Goal: Information Seeking & Learning: Understand process/instructions

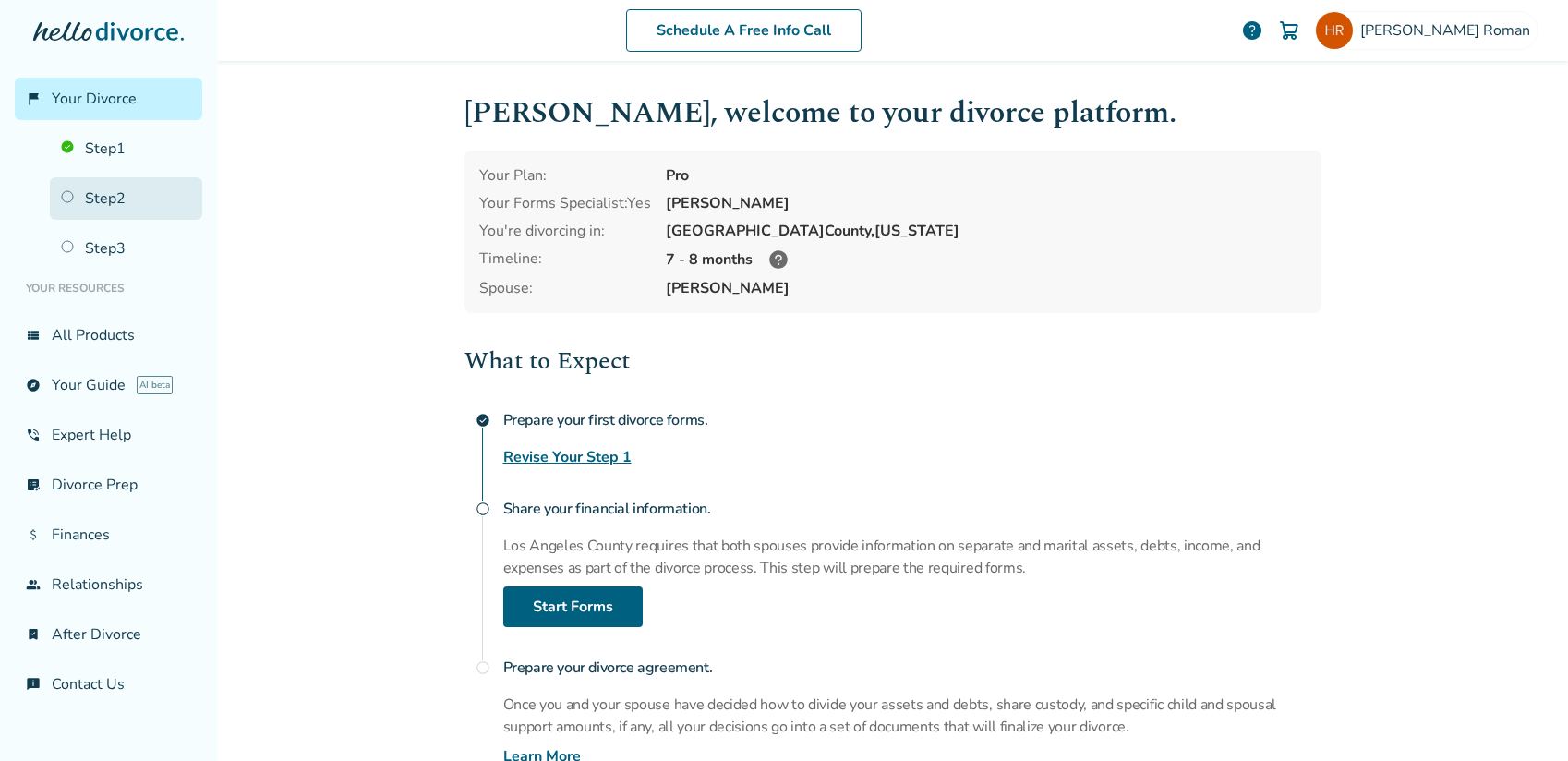
click at [117, 205] on link "Step 2" at bounding box center [126, 198] width 152 height 42
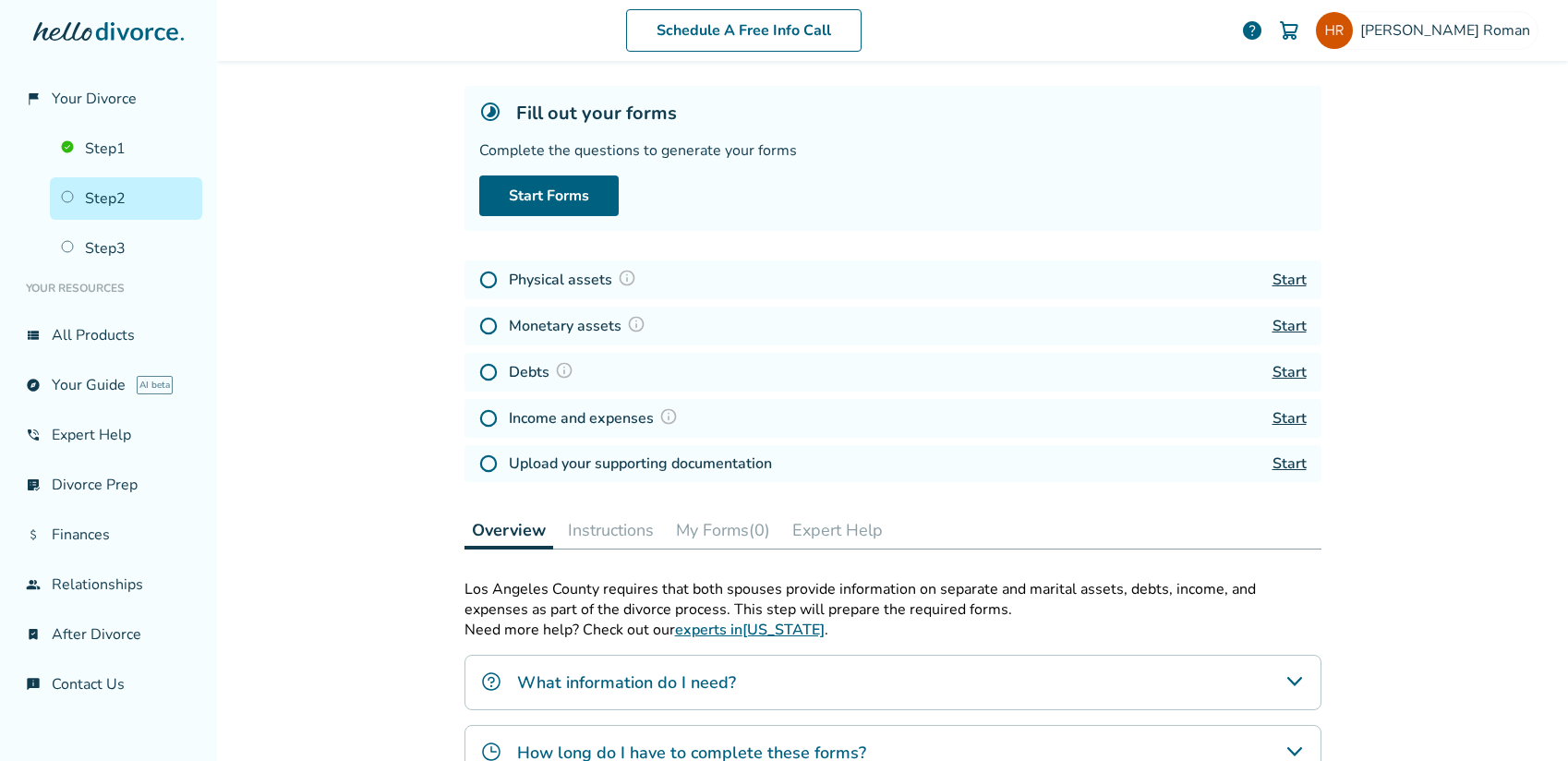
scroll to position [185, 0]
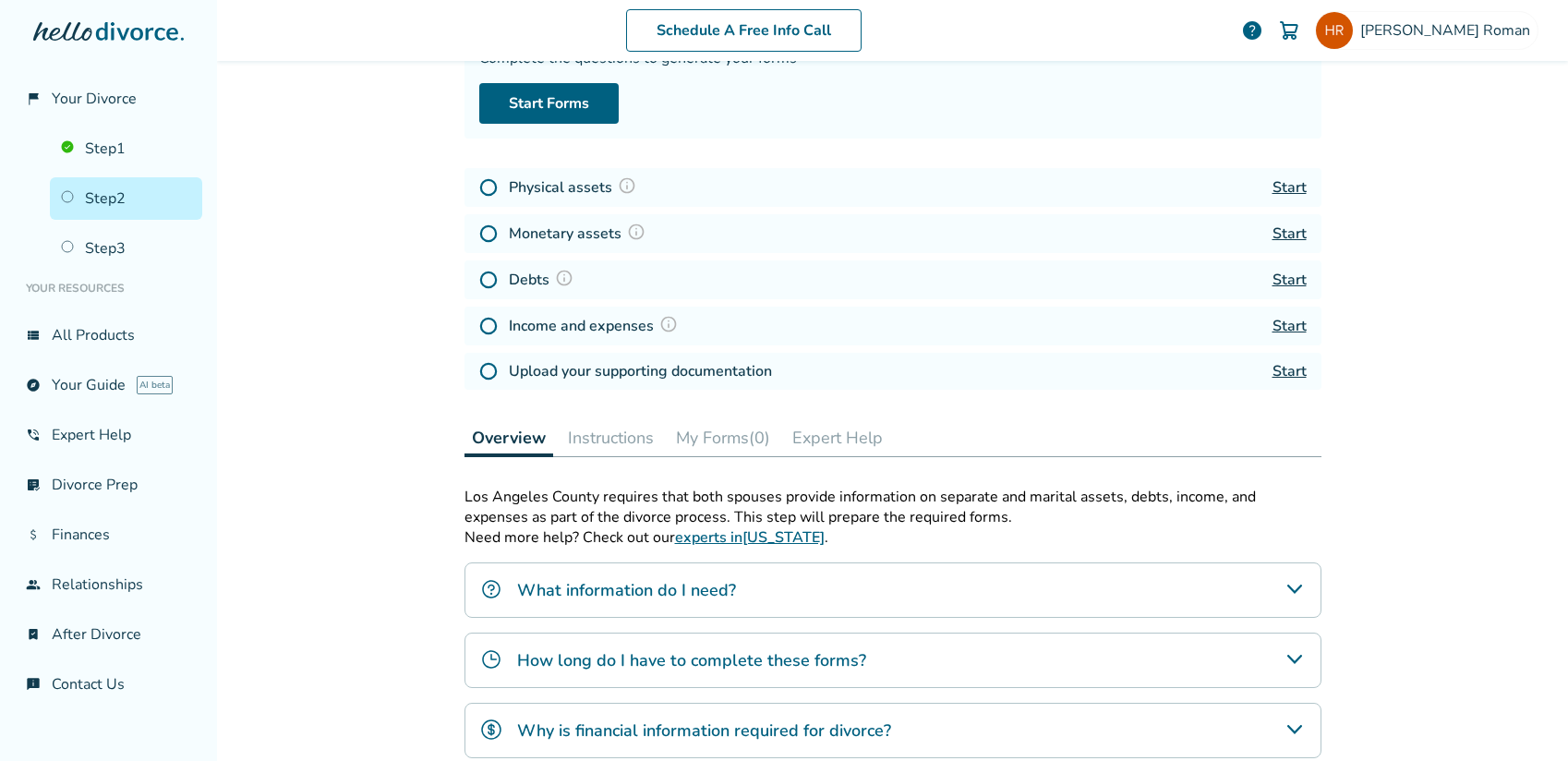
click at [479, 190] on img at bounding box center [489, 188] width 19 height 19
click at [625, 189] on img at bounding box center [627, 186] width 19 height 19
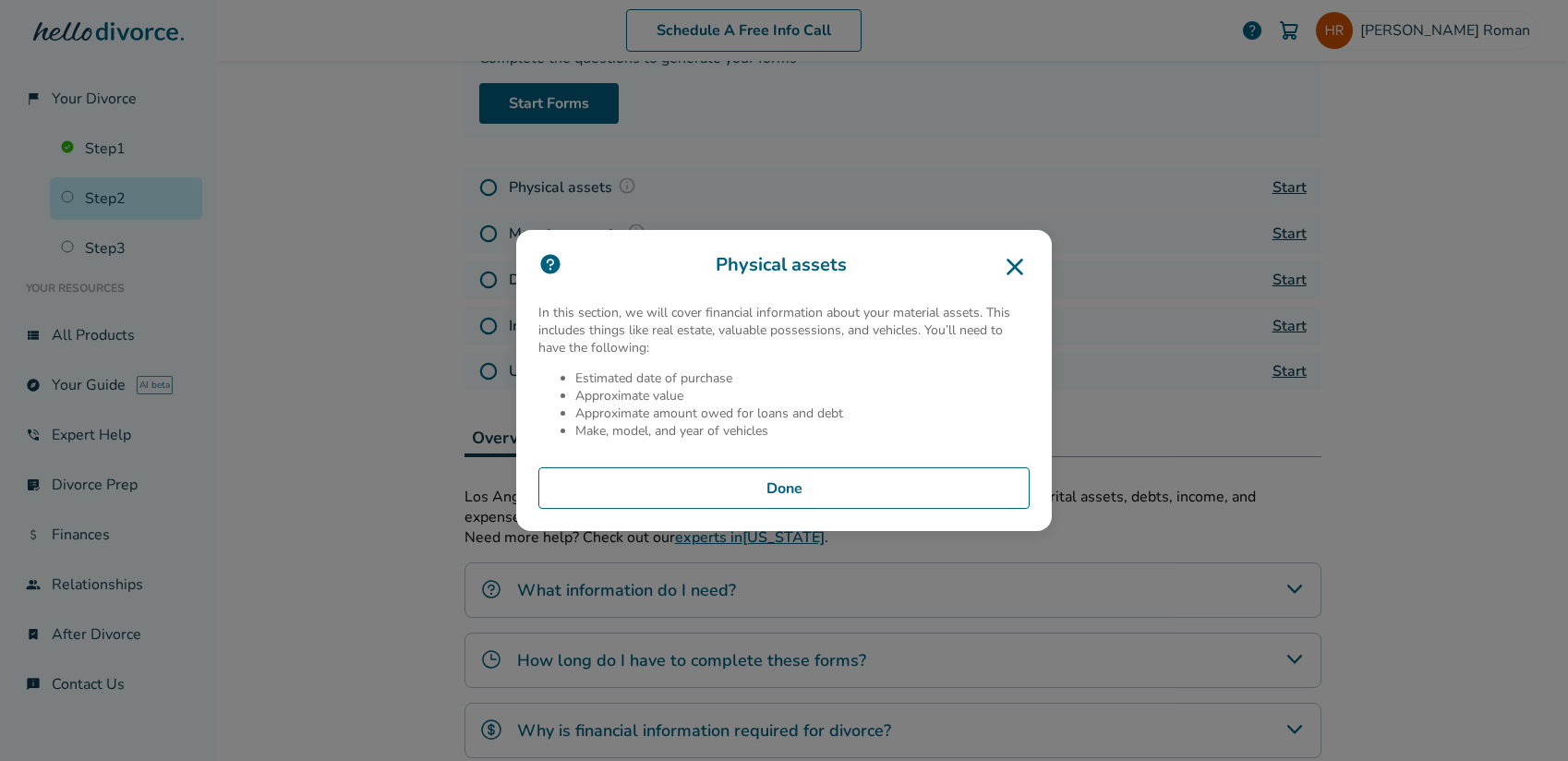
click at [1025, 270] on icon at bounding box center [1015, 267] width 30 height 30
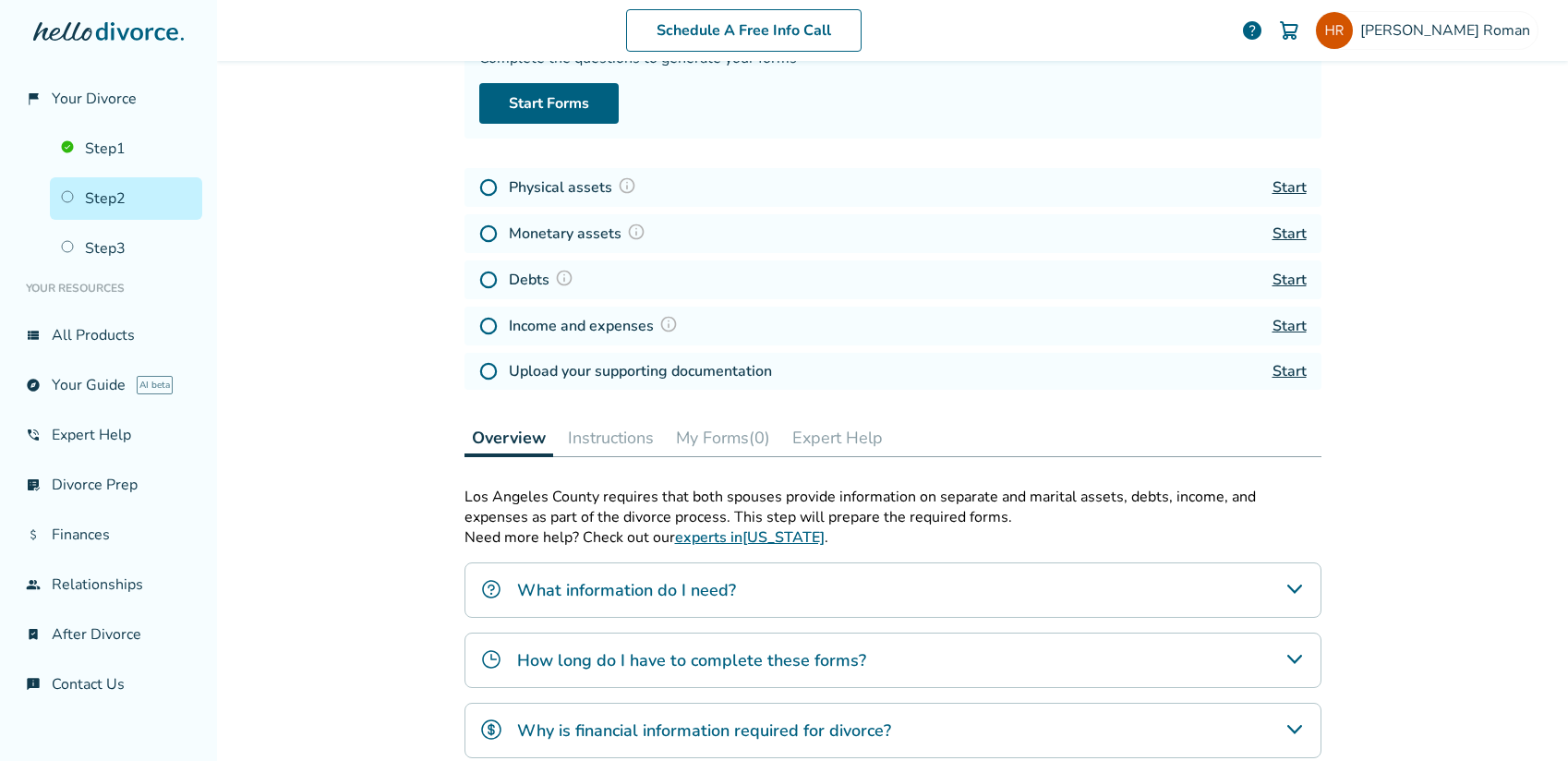
scroll to position [370, 0]
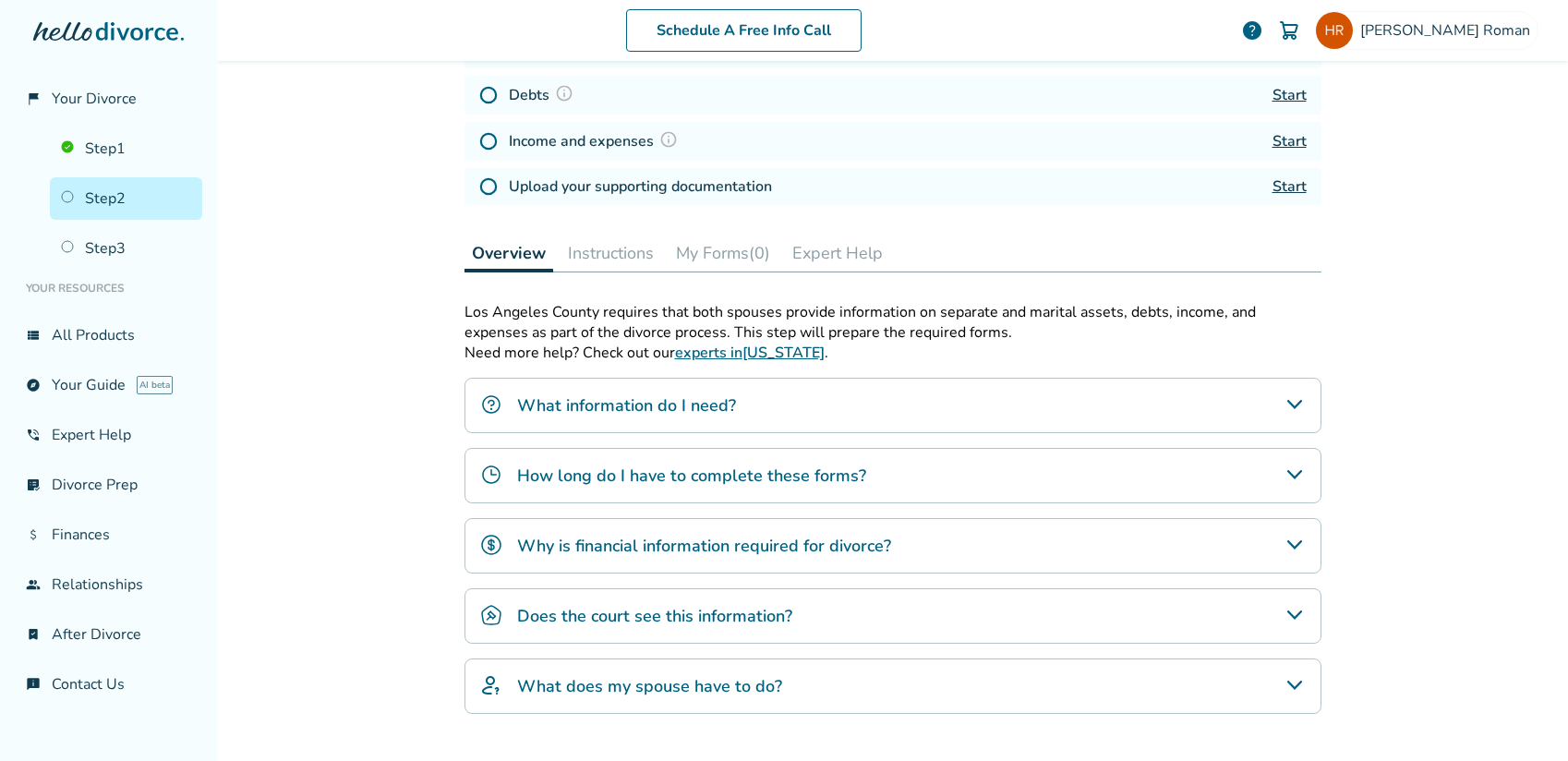
click at [906, 386] on div "What information do I need?" at bounding box center [893, 405] width 857 height 55
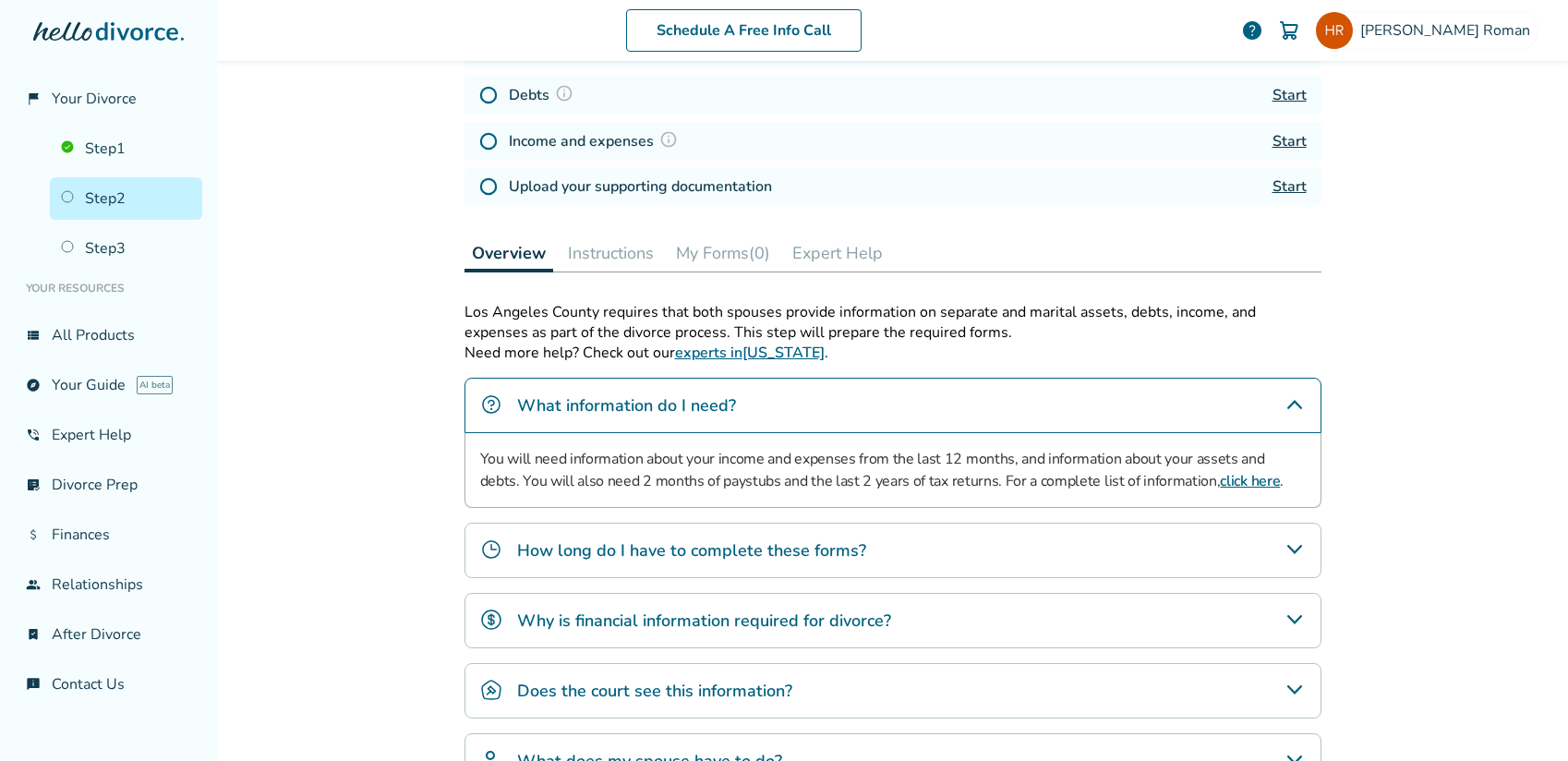
scroll to position [462, 0]
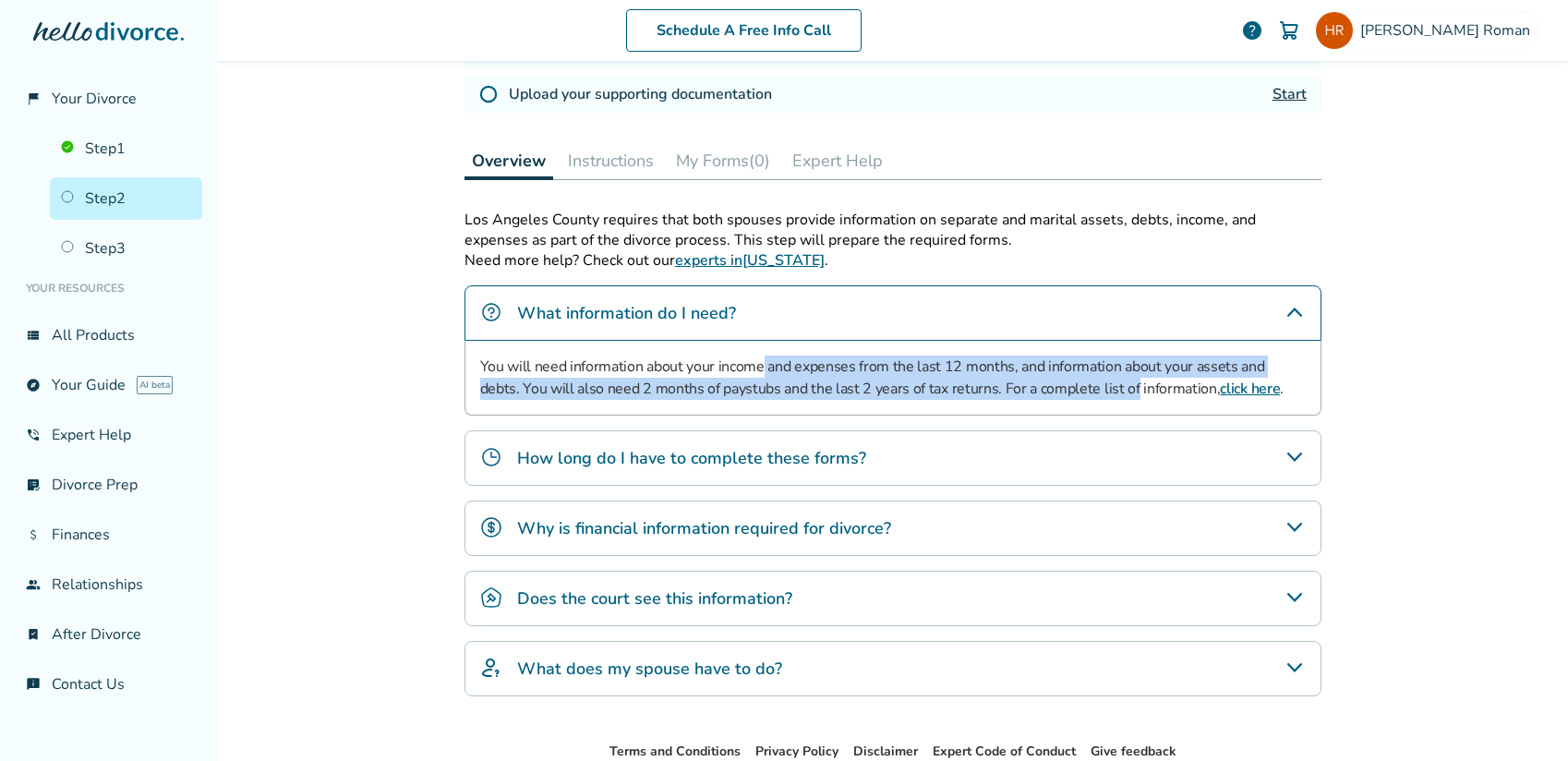
drag, startPoint x: 752, startPoint y: 358, endPoint x: 1082, endPoint y: 393, distance: 331.9
click at [1082, 393] on p "You will need information about your income and expenses from the last 12 month…" at bounding box center [893, 377] width 825 height 44
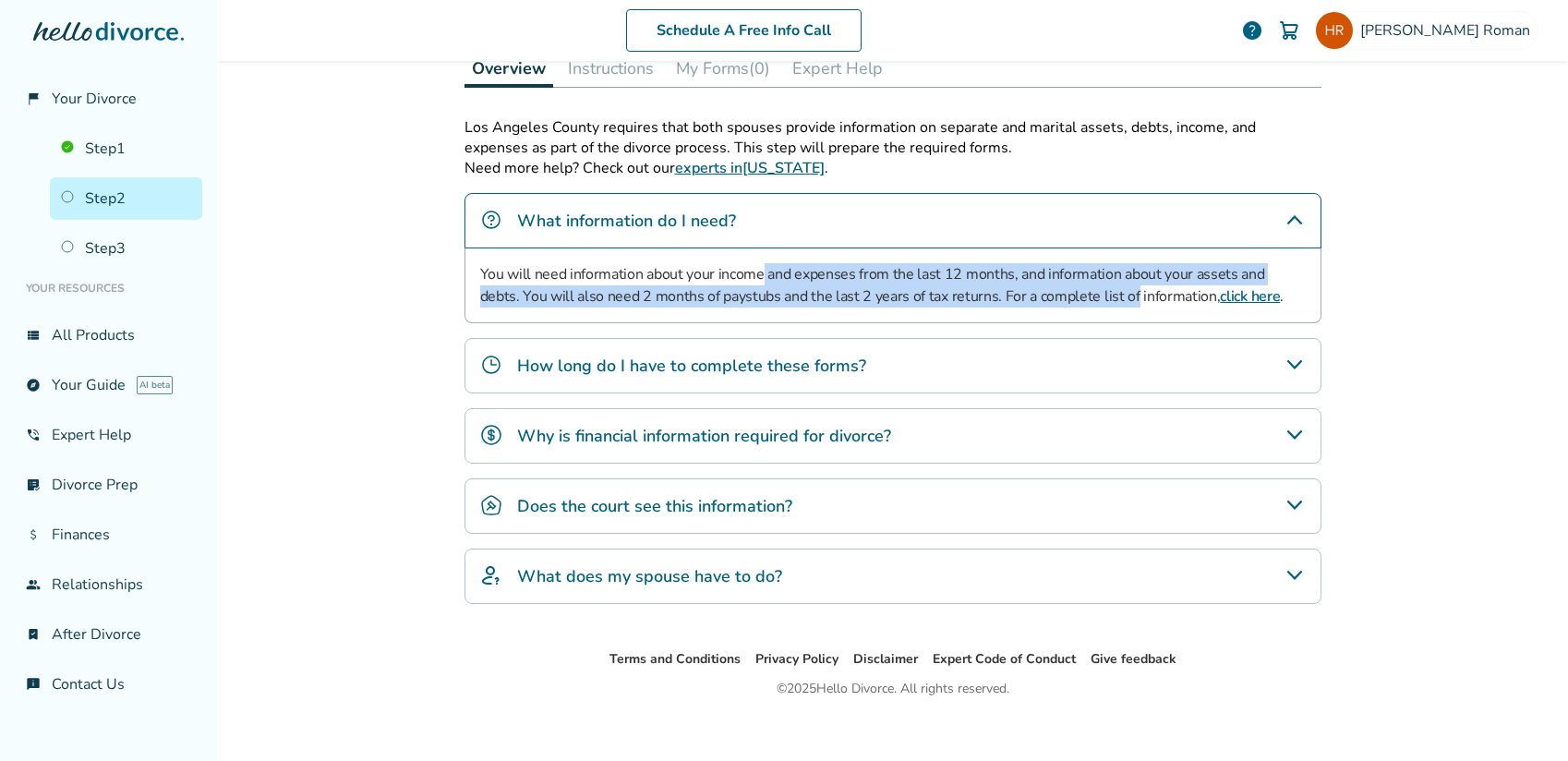
click at [1220, 298] on link "click here" at bounding box center [1250, 297] width 60 height 21
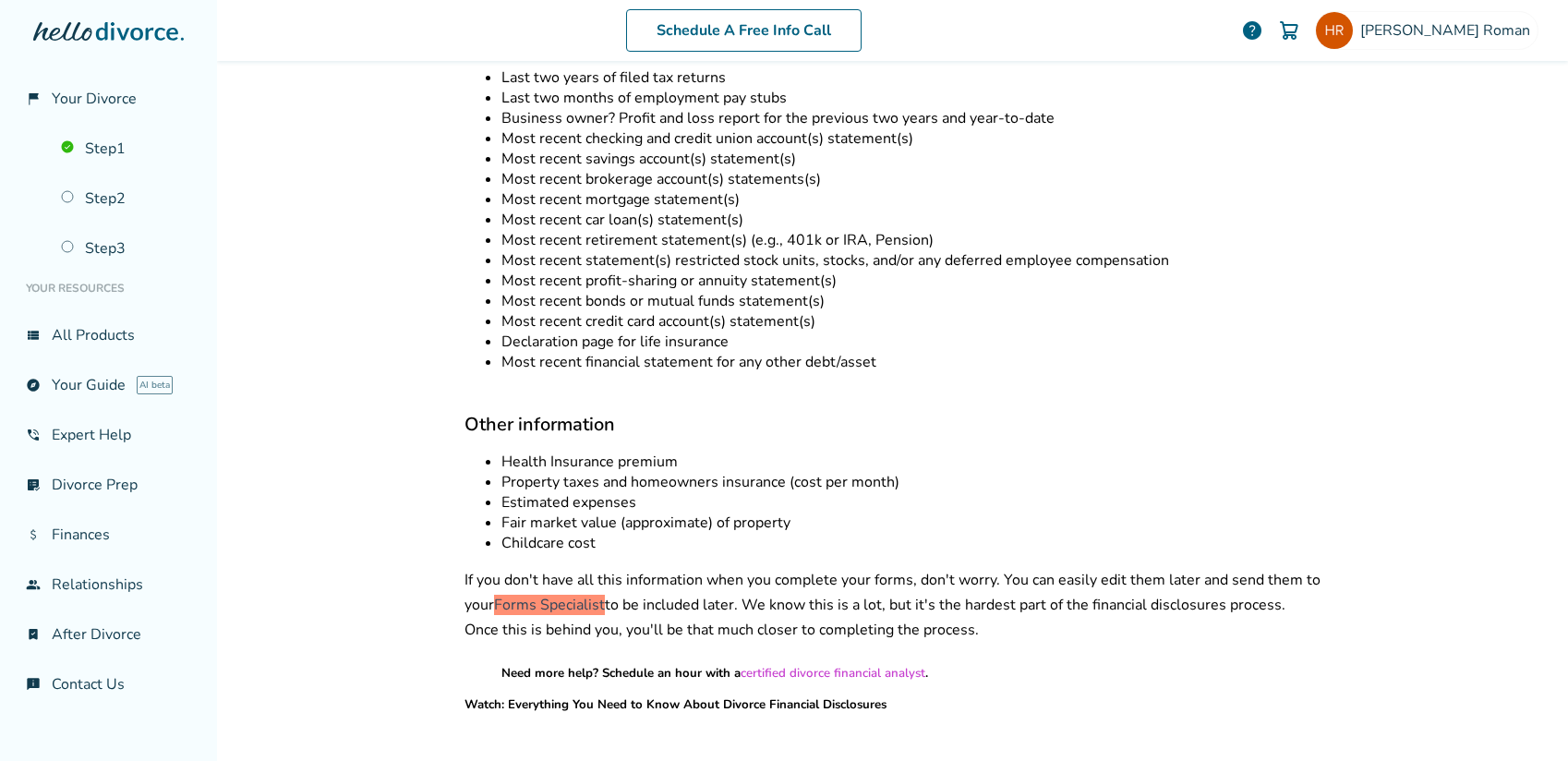
scroll to position [924, 0]
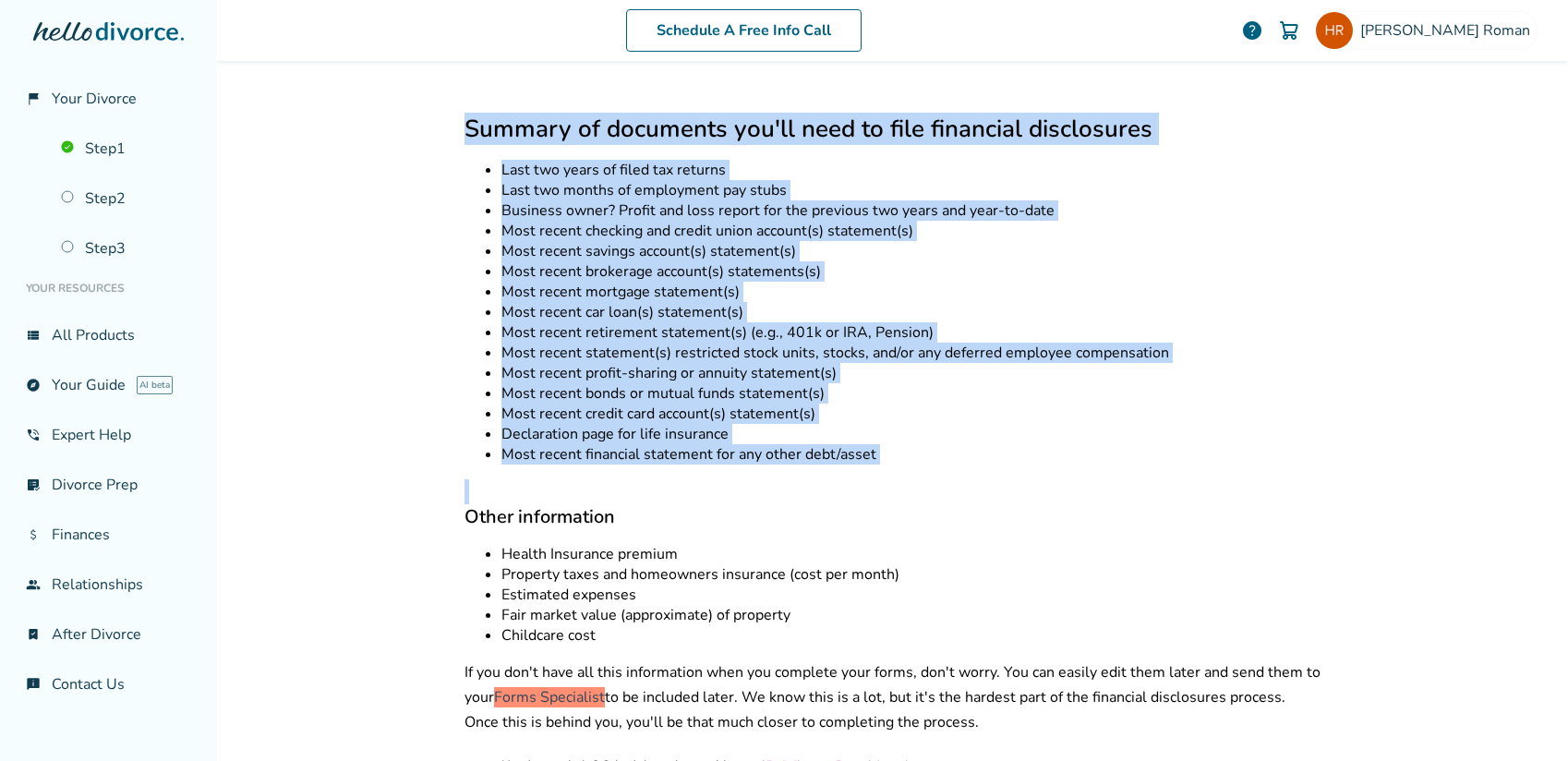
drag, startPoint x: 460, startPoint y: 118, endPoint x: 1271, endPoint y: 461, distance: 880.6
click at [1271, 461] on div "Document list for CA financial disclosures Other information Watch video about …" at bounding box center [893, 326] width 857 height 1613
copy div "Summary of documents you'll need to file financial disclosures Last two years o…"
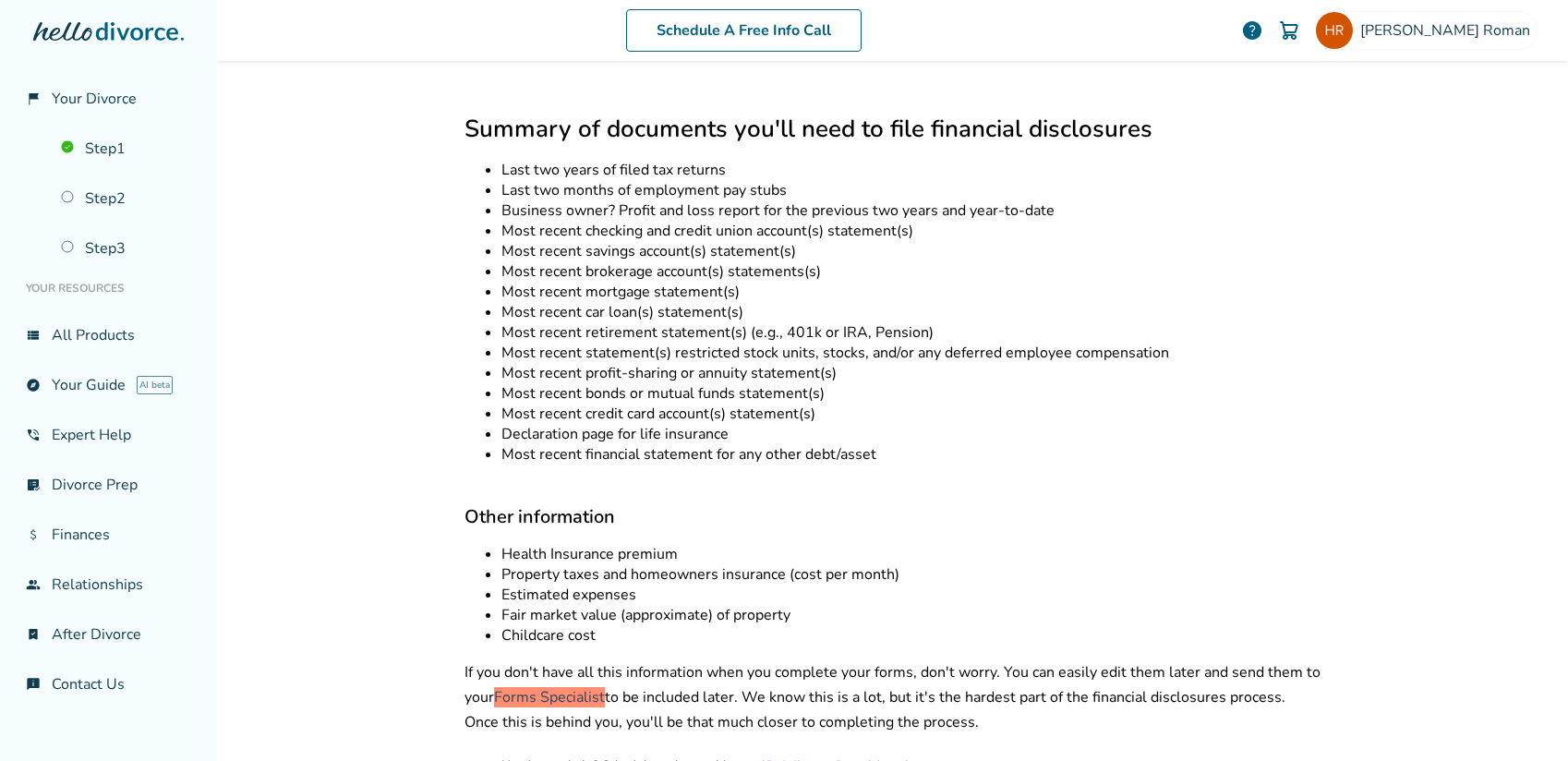
click at [627, 626] on li "Childcare cost" at bounding box center [912, 636] width 820 height 21
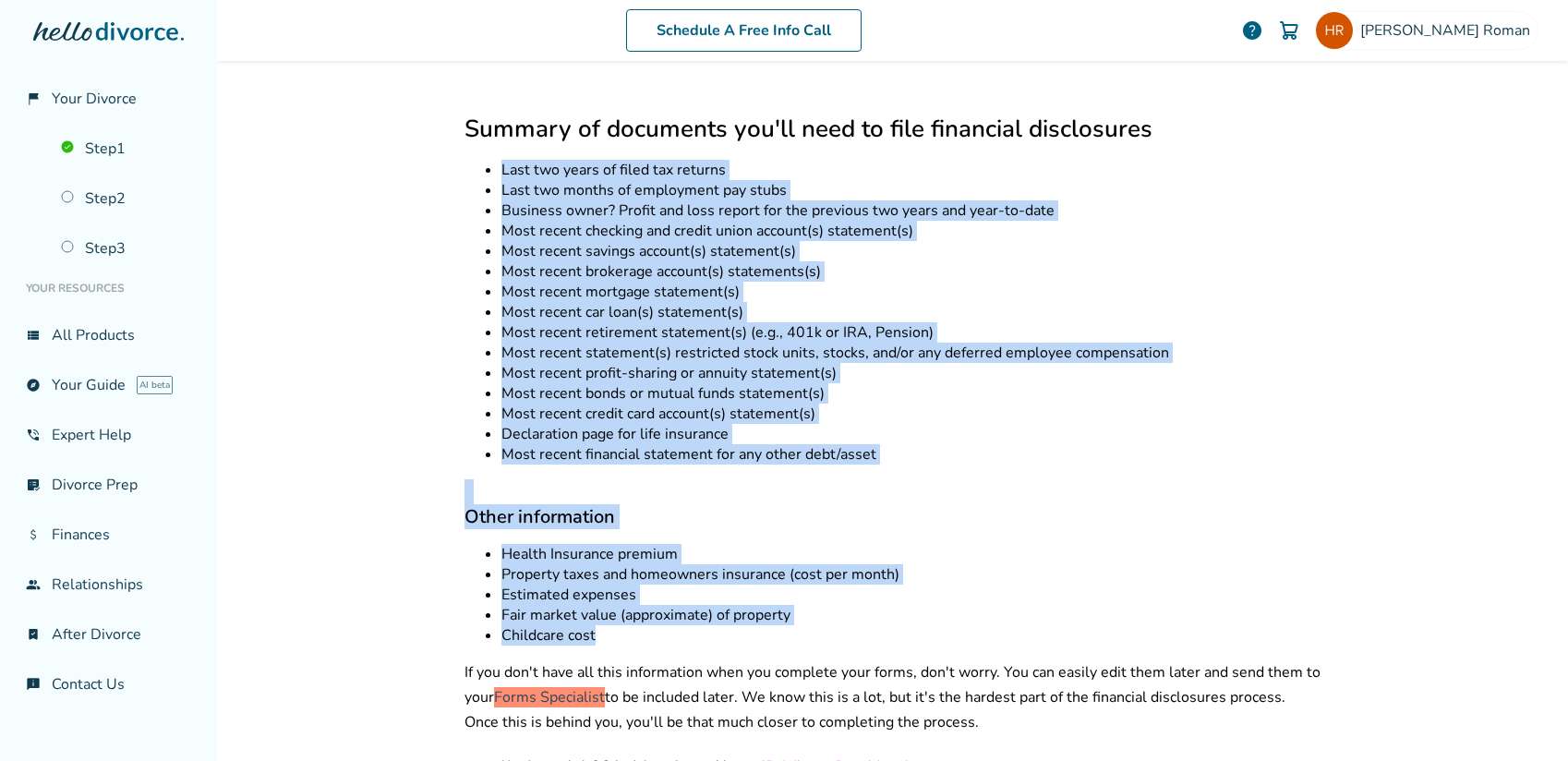
drag, startPoint x: 623, startPoint y: 628, endPoint x: 454, endPoint y: 141, distance: 515.5
click at [454, 141] on div "Back Info and Documents You Need for Financial Disclosures in [US_STATE] By [PE…" at bounding box center [892, 329] width 886 height 2385
copy div "Last two years of filed tax returns Last two months of employment pay stubs Bus…"
click at [840, 160] on li "Last two years of filed tax returns" at bounding box center [912, 170] width 820 height 21
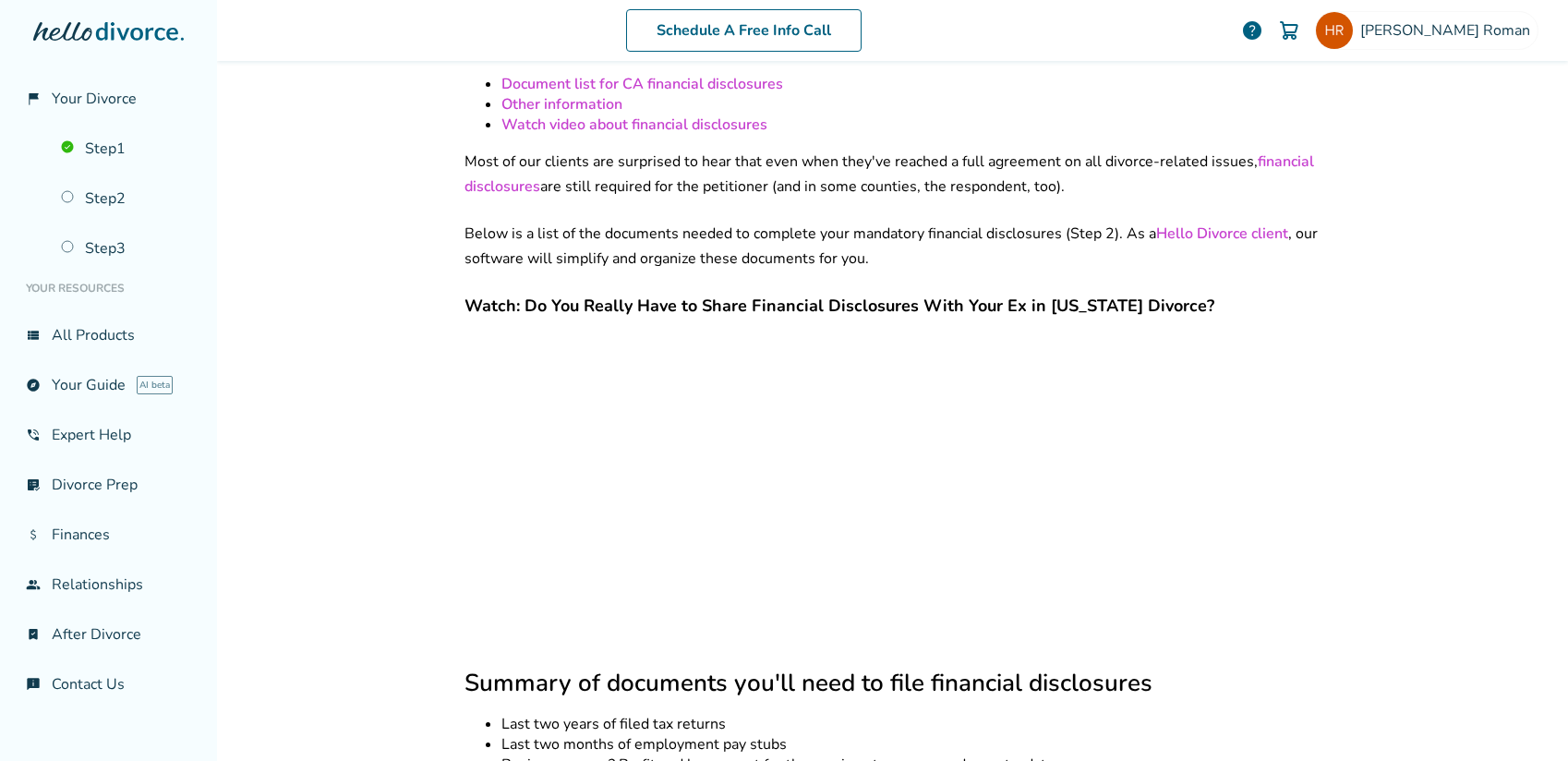
scroll to position [0, 0]
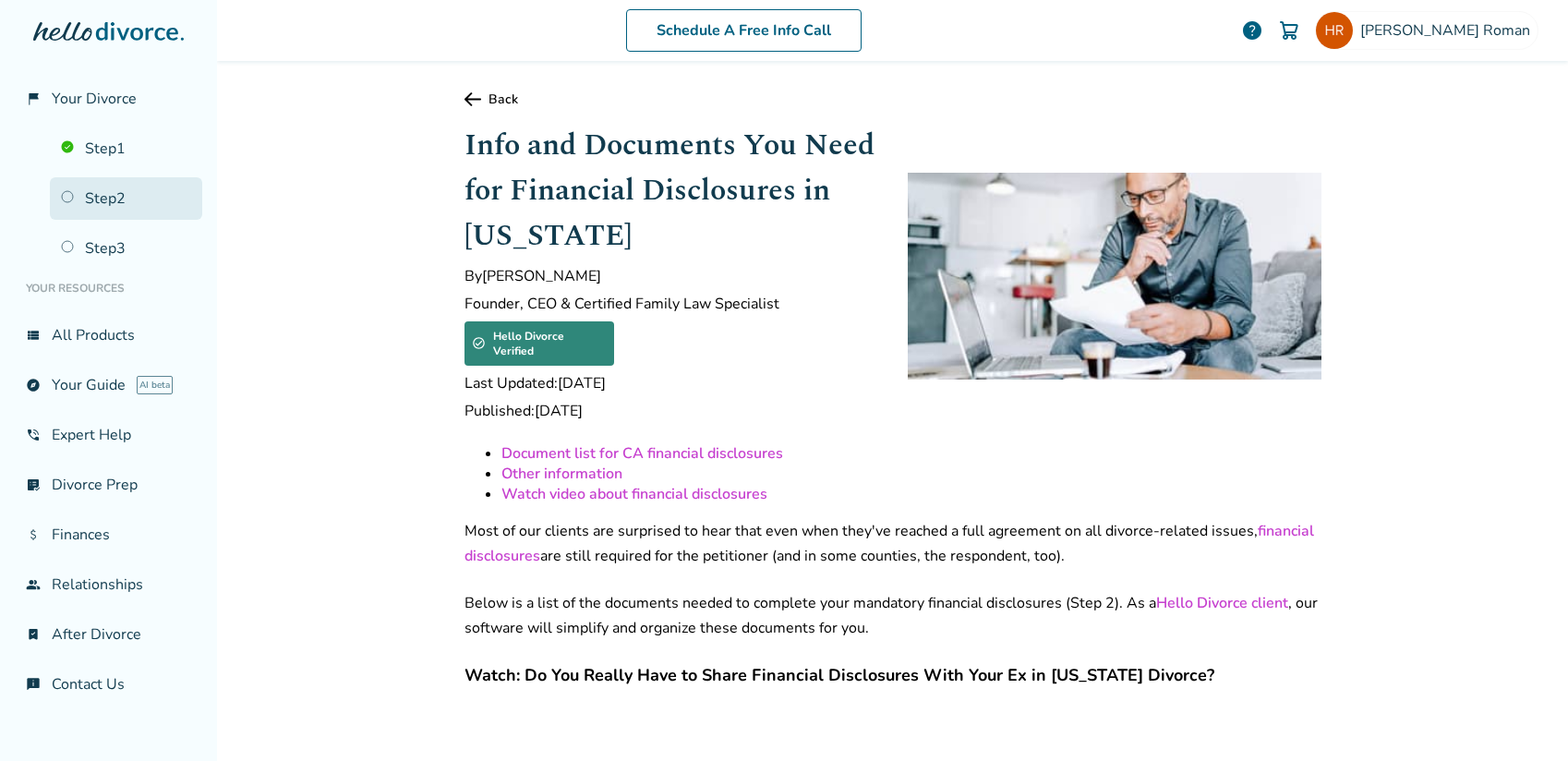
click at [96, 205] on link "Step 2" at bounding box center [126, 198] width 152 height 42
click at [137, 190] on link "Step 2" at bounding box center [126, 198] width 152 height 42
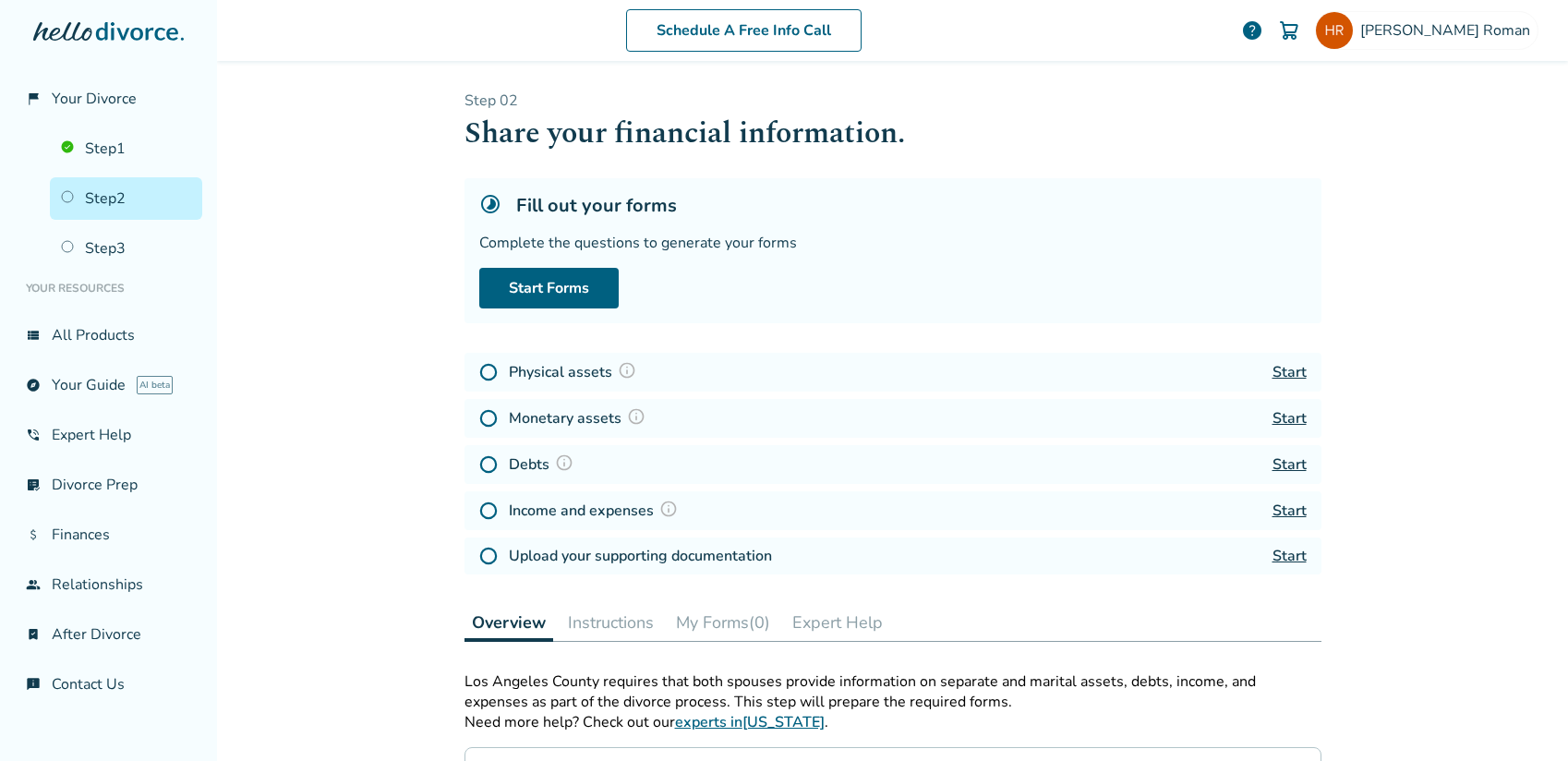
click at [482, 374] on img at bounding box center [489, 373] width 19 height 19
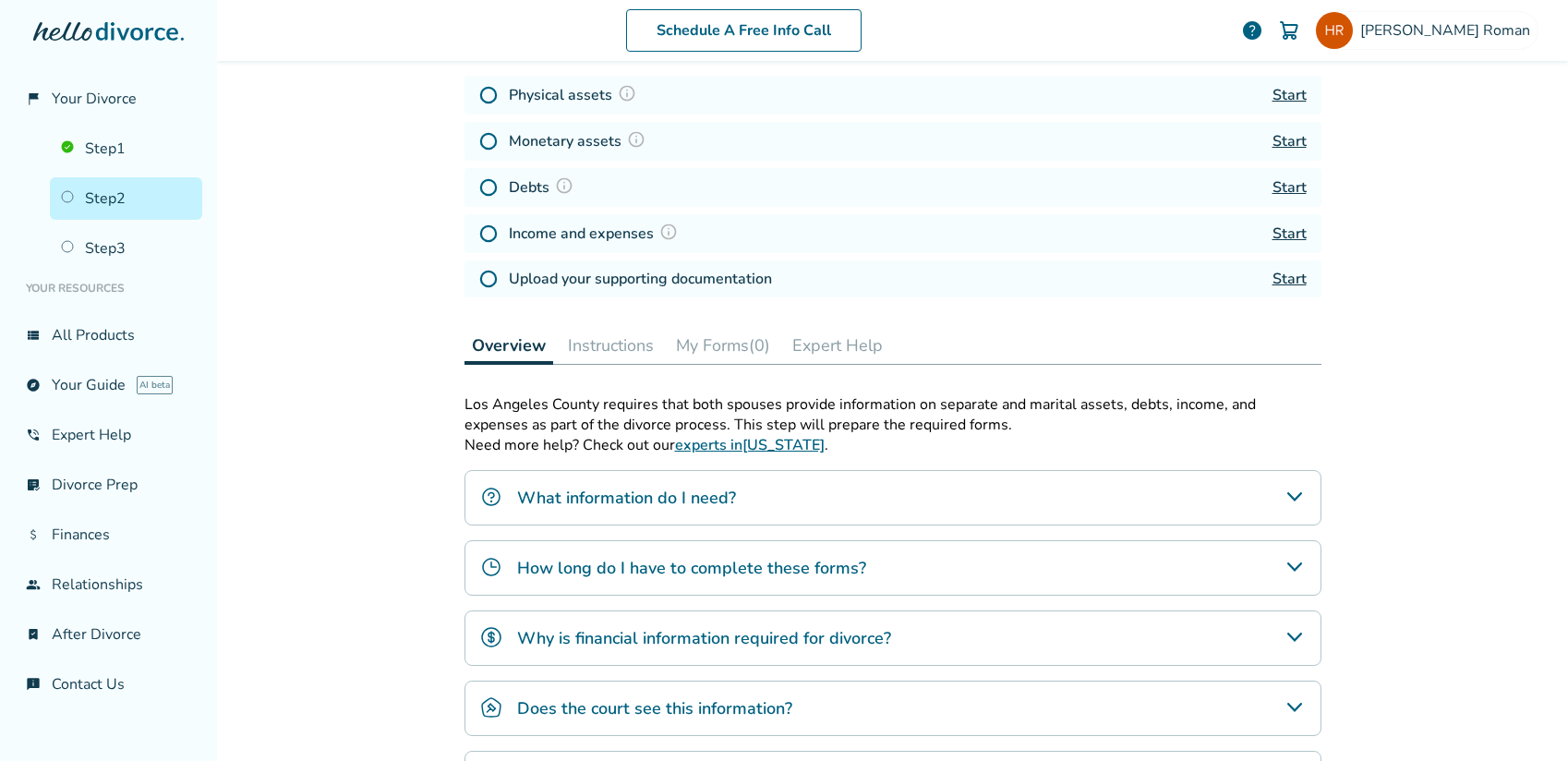
scroll to position [370, 0]
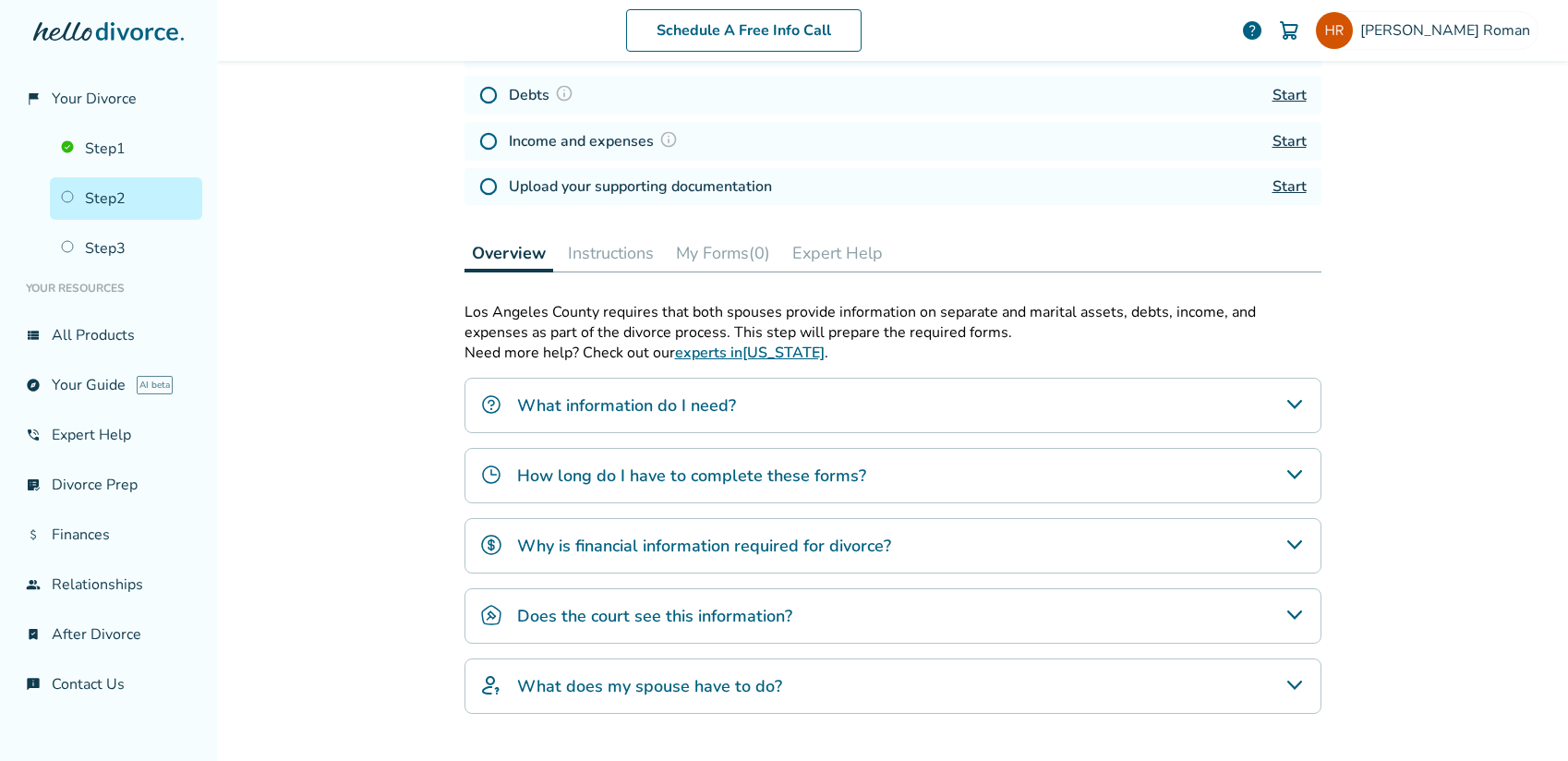
click at [678, 466] on h4 "How long do I have to complete these forms?" at bounding box center [691, 476] width 349 height 24
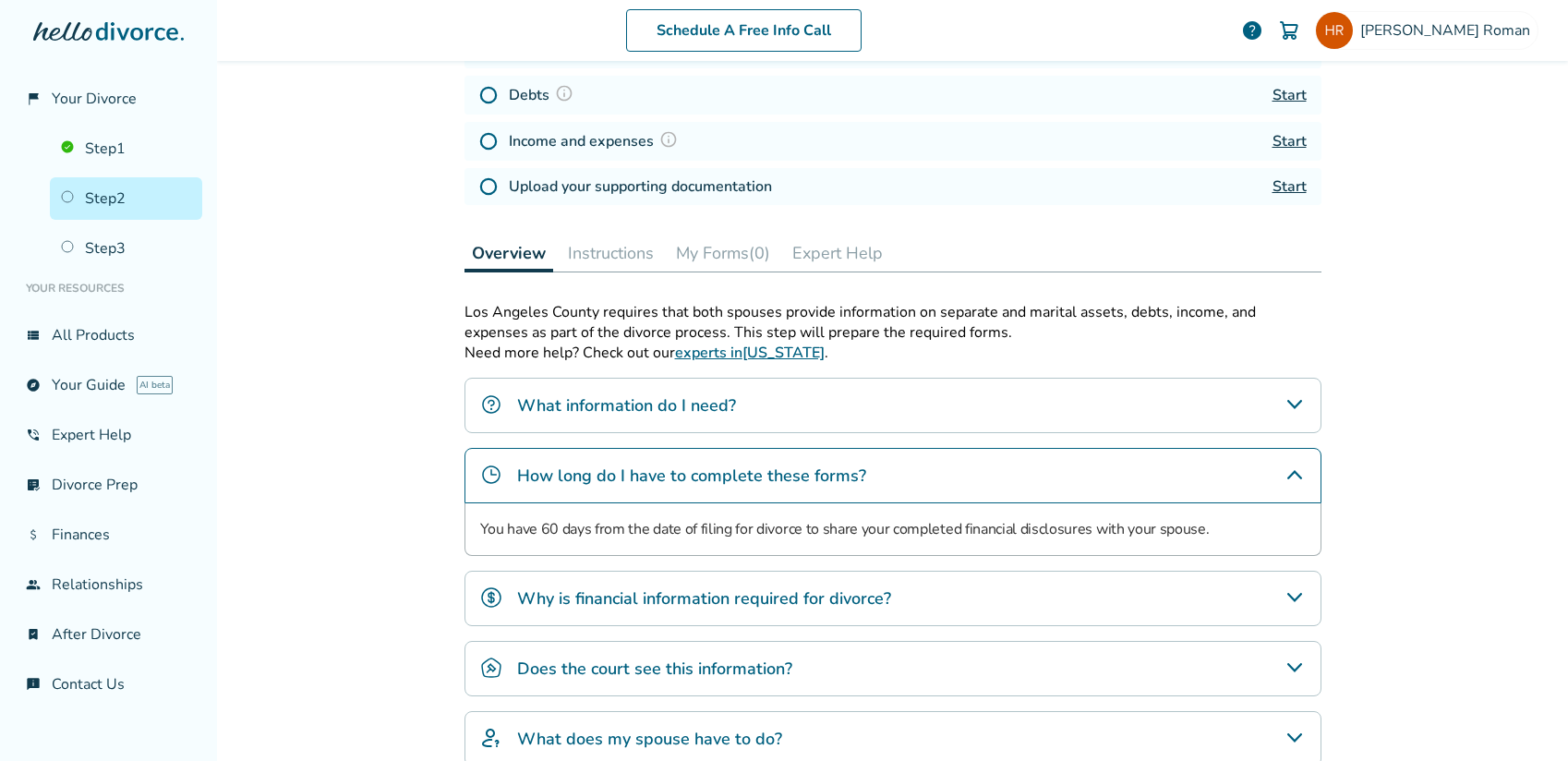
scroll to position [462, 0]
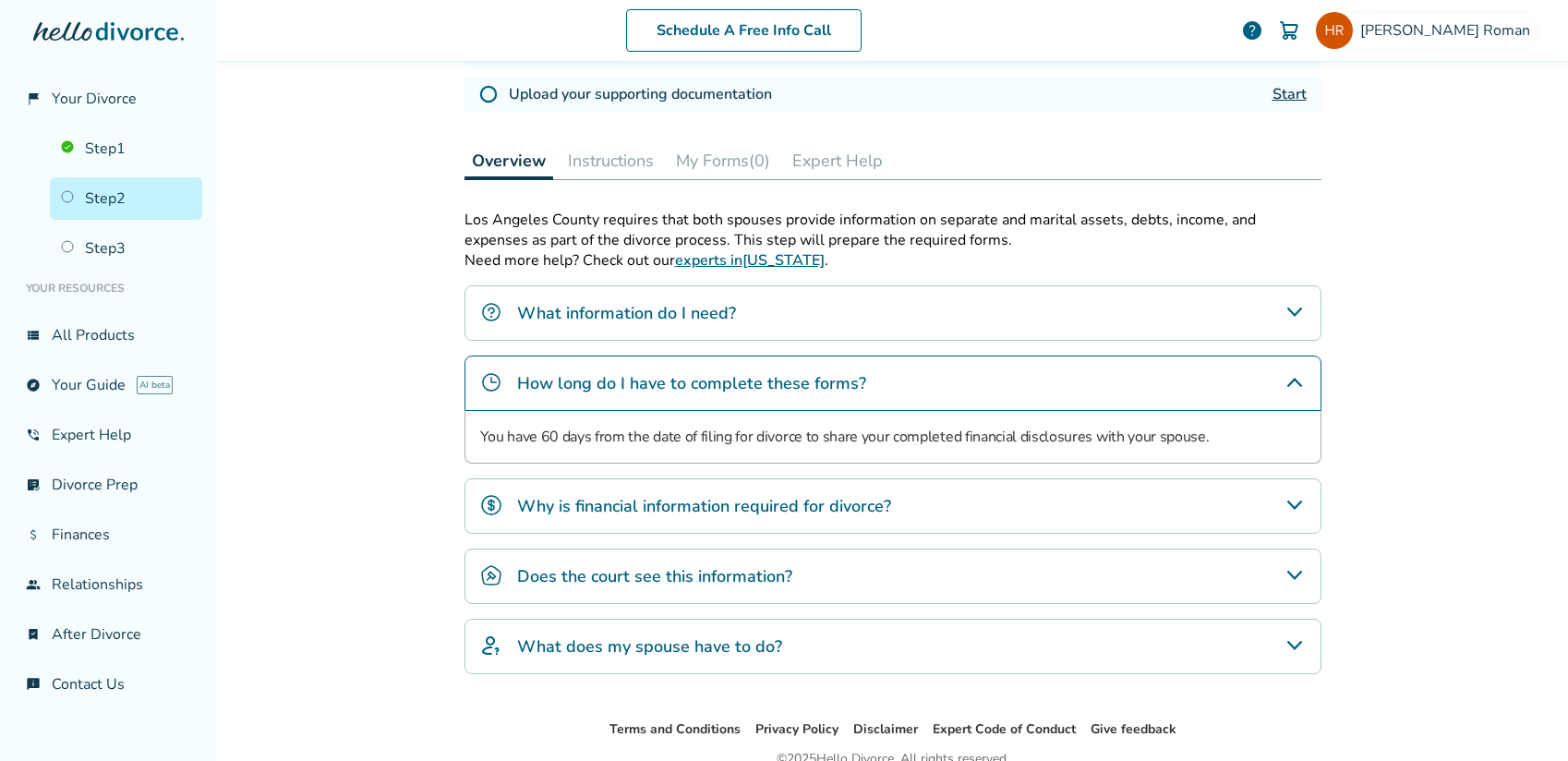
click at [725, 380] on h4 "How long do I have to complete these forms?" at bounding box center [691, 384] width 349 height 24
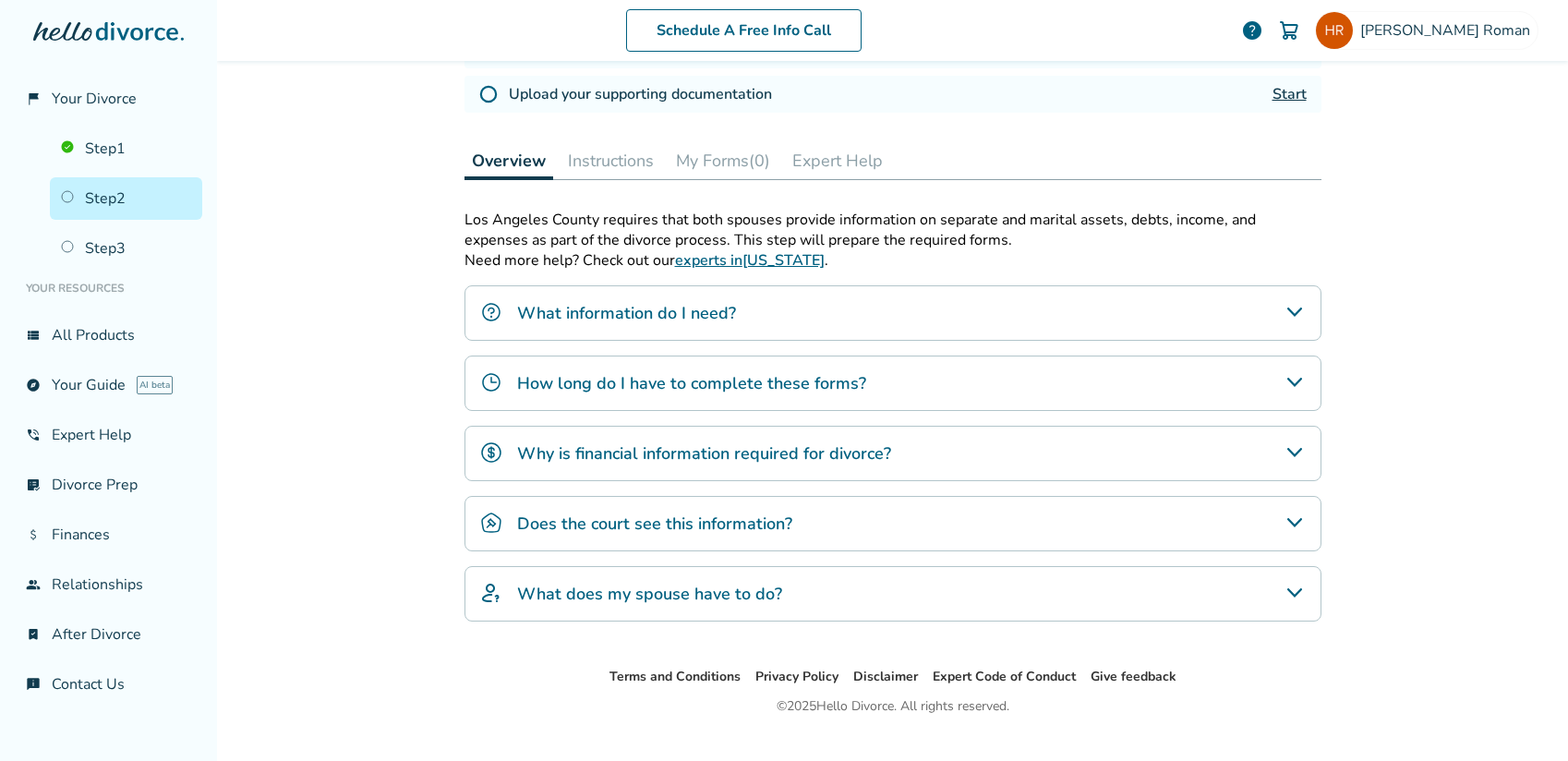
click at [747, 447] on h4 "Why is financial information required for divorce?" at bounding box center [703, 454] width 374 height 24
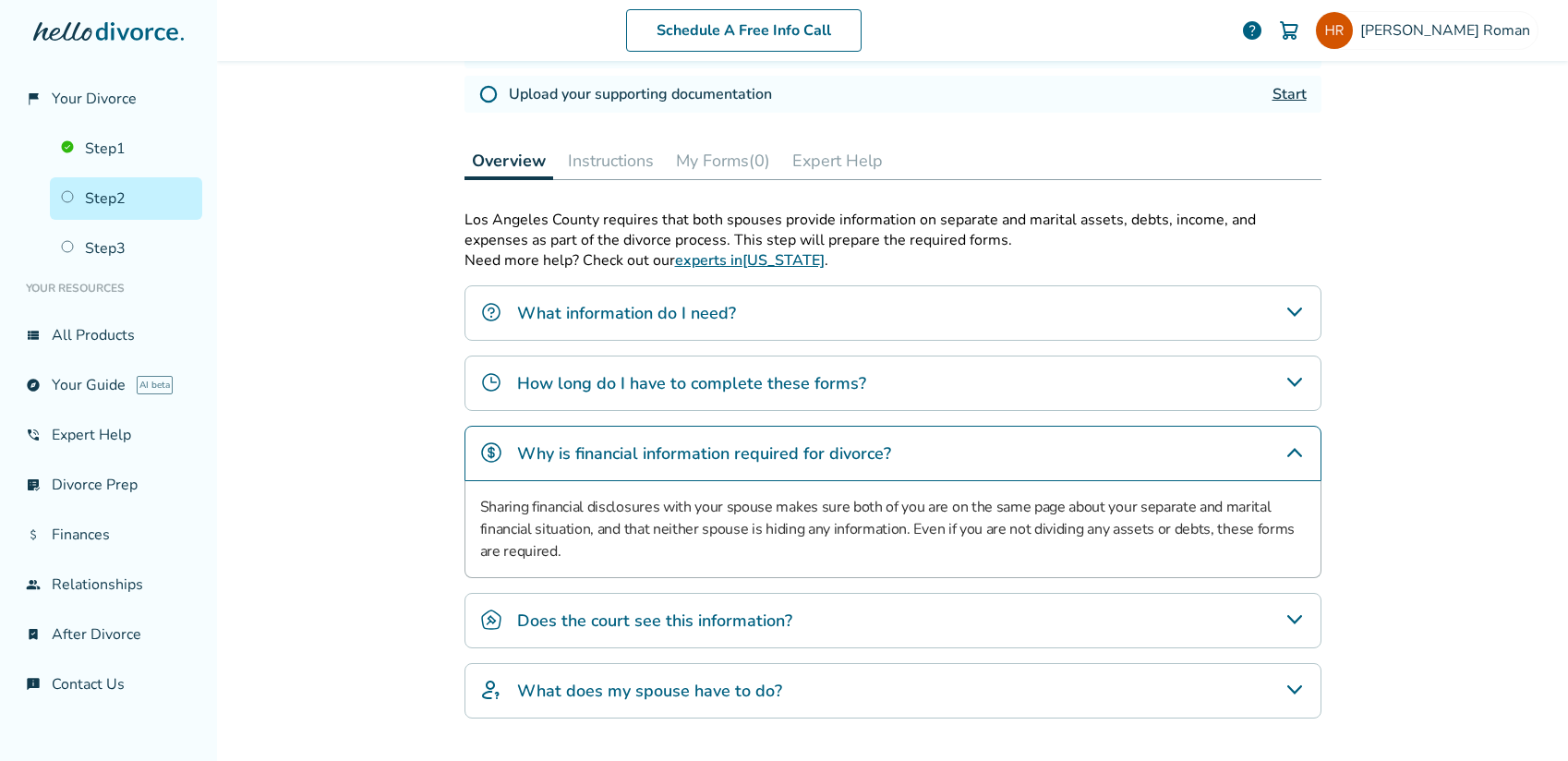
click at [747, 447] on h4 "Why is financial information required for divorce?" at bounding box center [703, 454] width 374 height 24
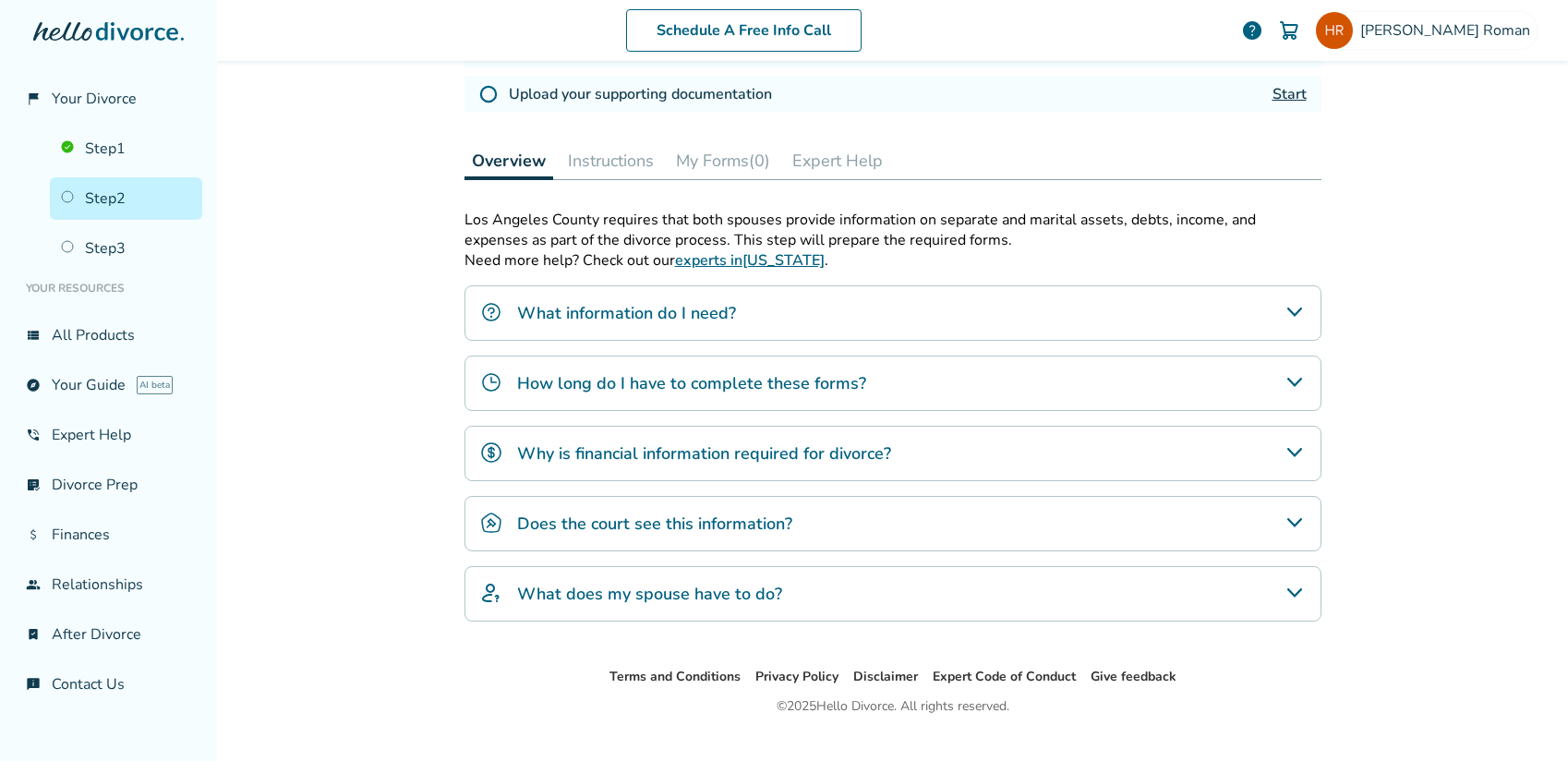
click at [747, 498] on div "Does the court see this information?" at bounding box center [893, 524] width 857 height 55
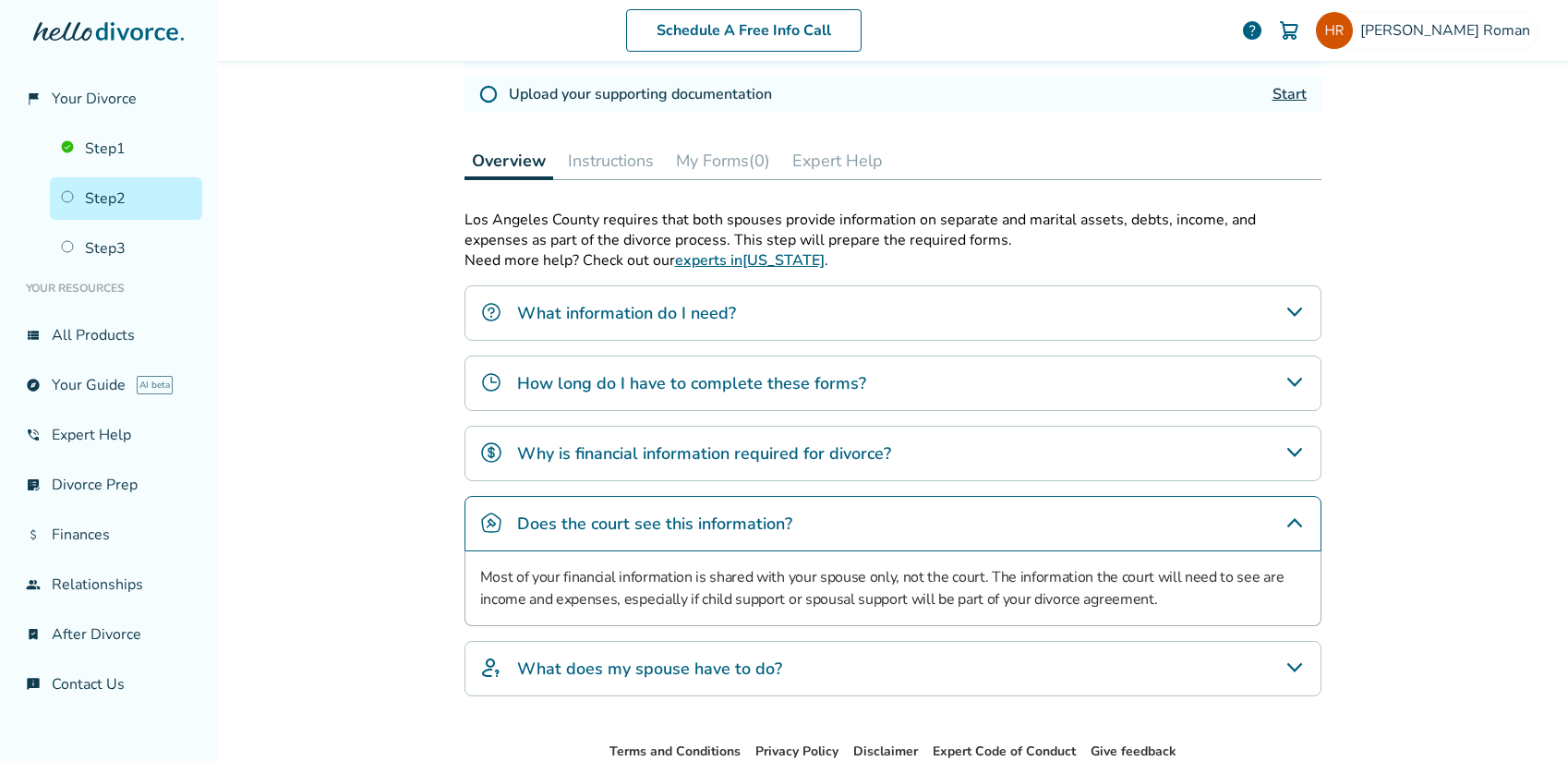
scroll to position [555, 0]
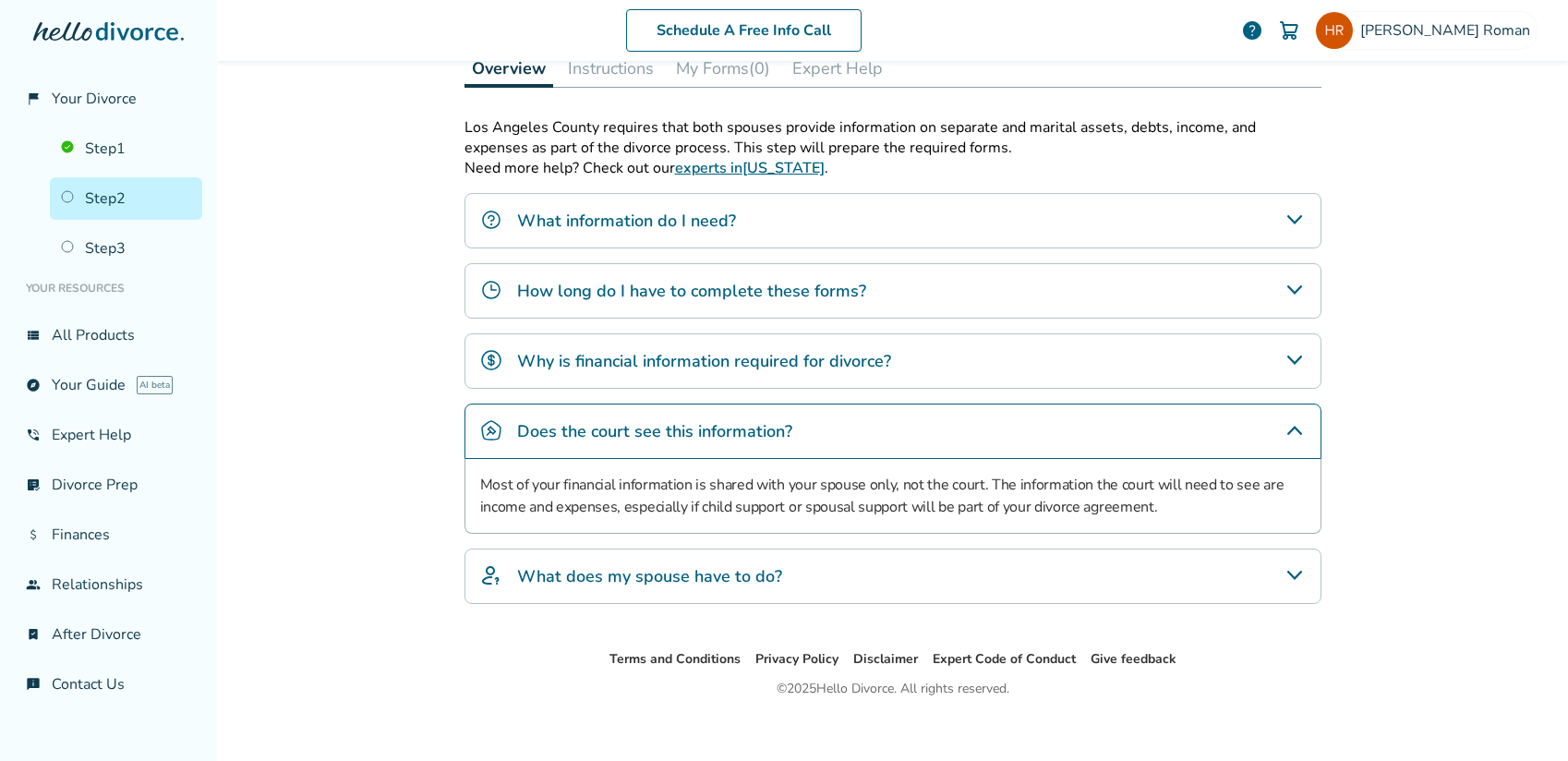
click at [891, 403] on div "Does the court see this information?" at bounding box center [893, 431] width 857 height 55
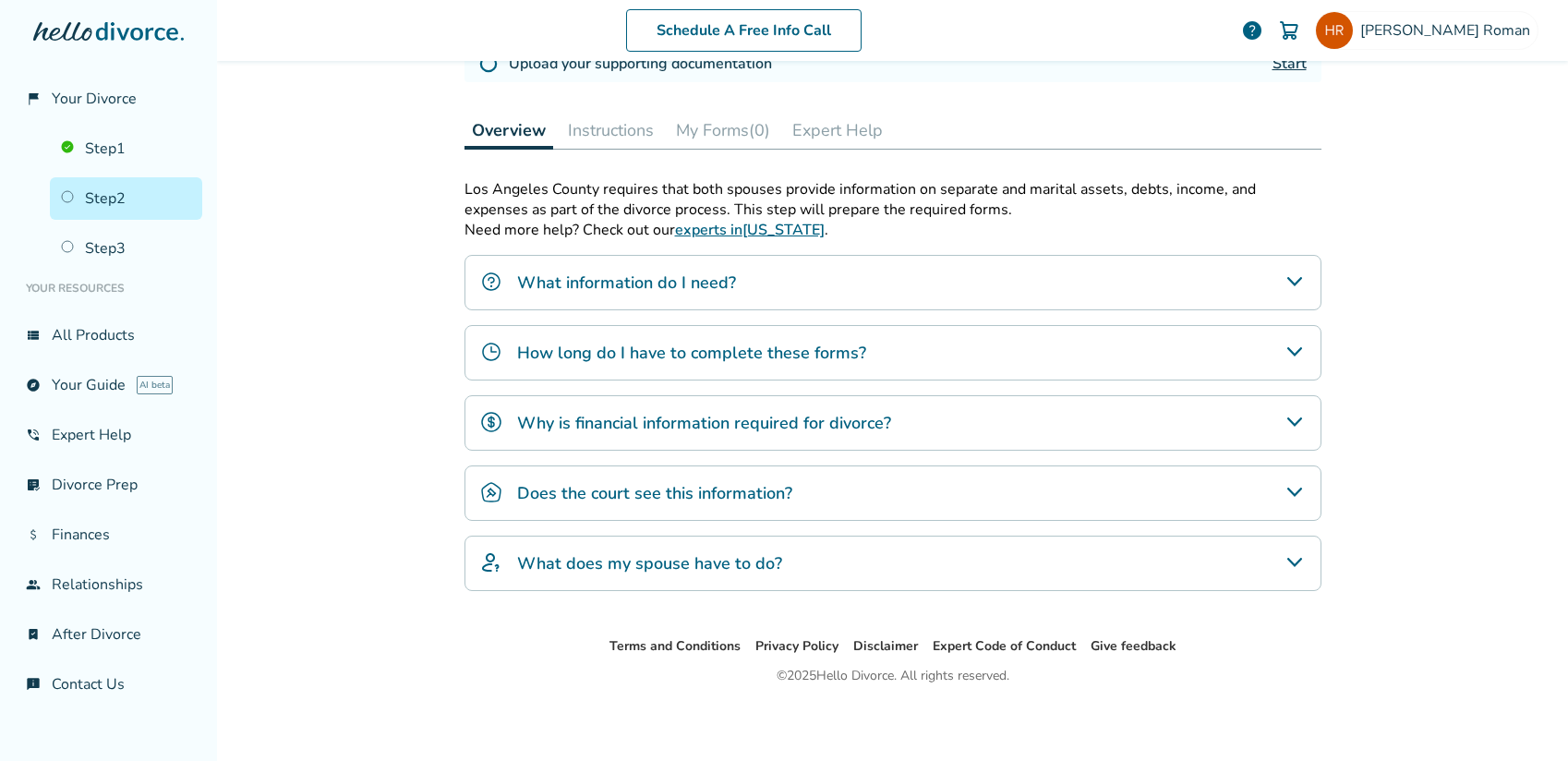
click at [832, 546] on div "What does my spouse have to do?" at bounding box center [893, 563] width 857 height 55
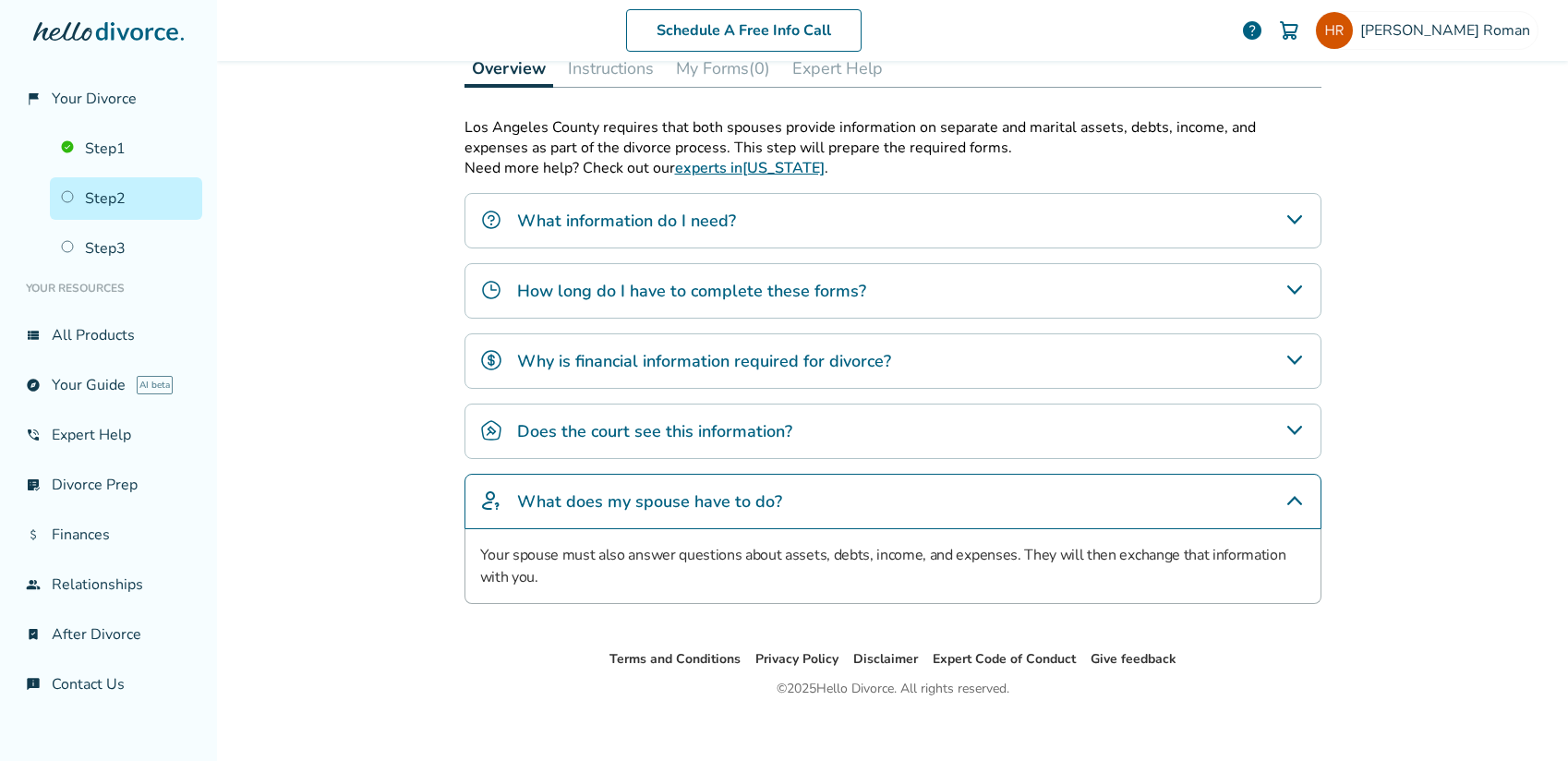
click at [955, 523] on div "What does my spouse have to do?" at bounding box center [893, 501] width 857 height 55
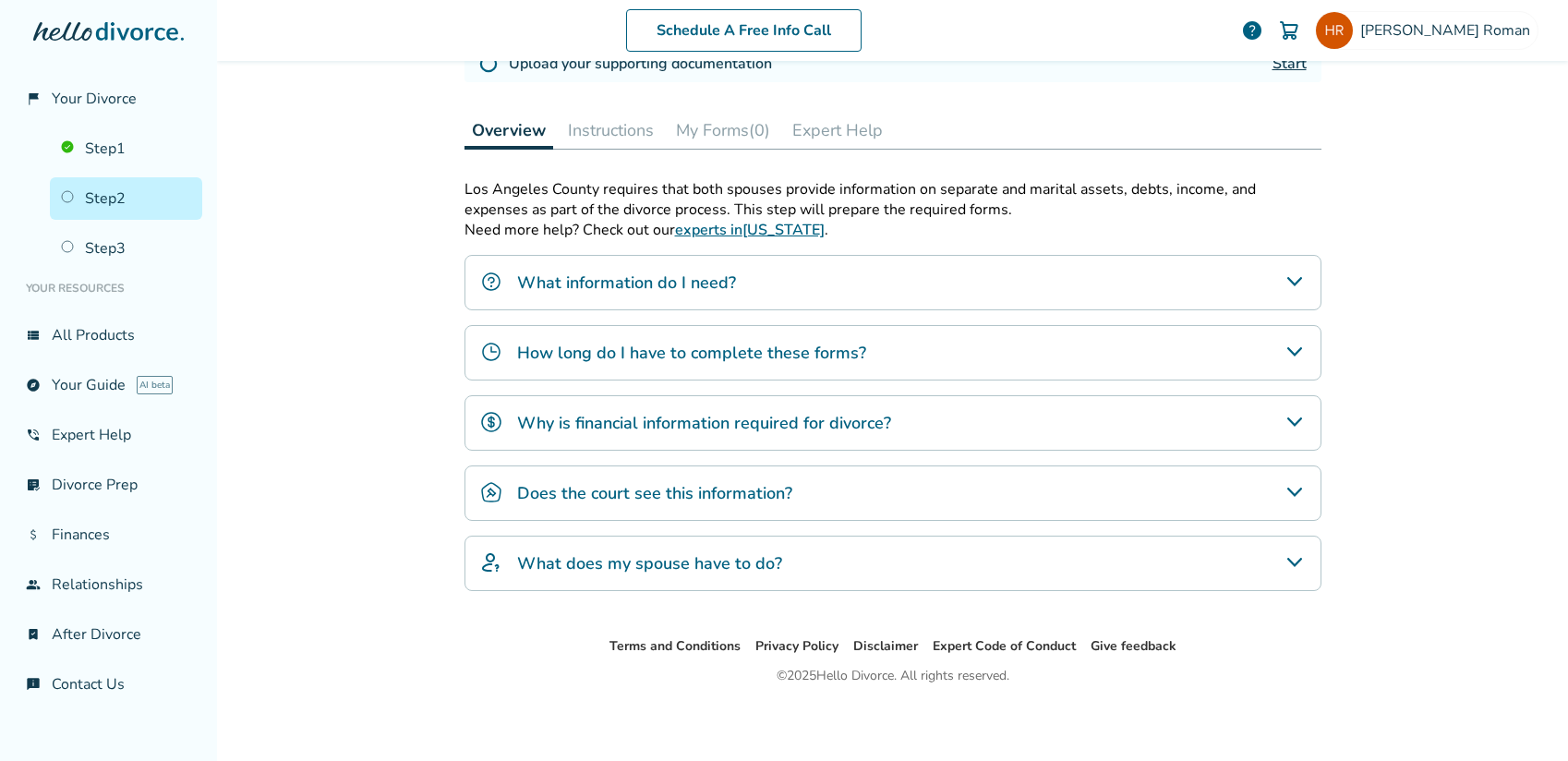
scroll to position [215, 0]
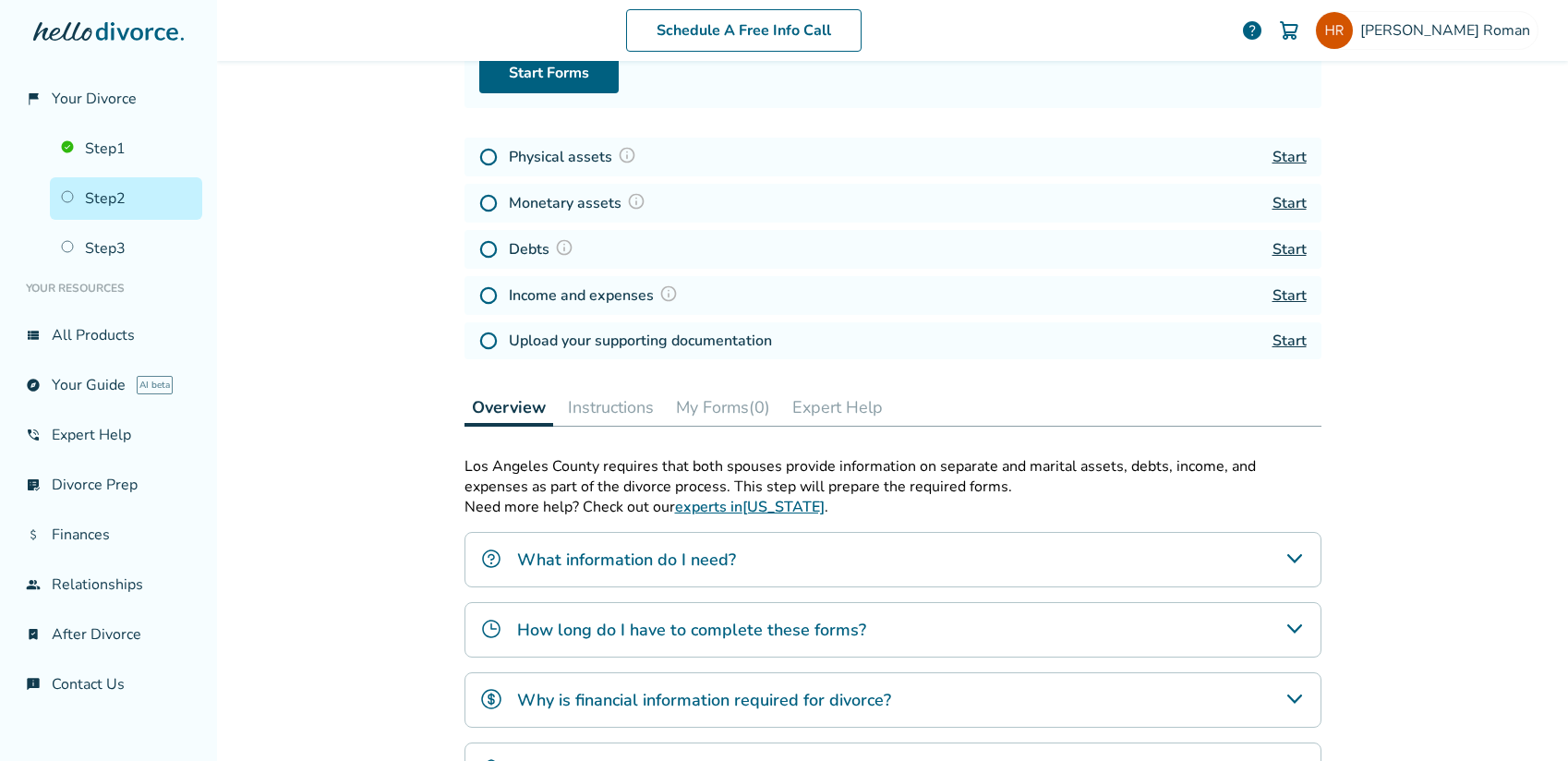
click at [631, 405] on button "Instructions" at bounding box center [611, 406] width 100 height 37
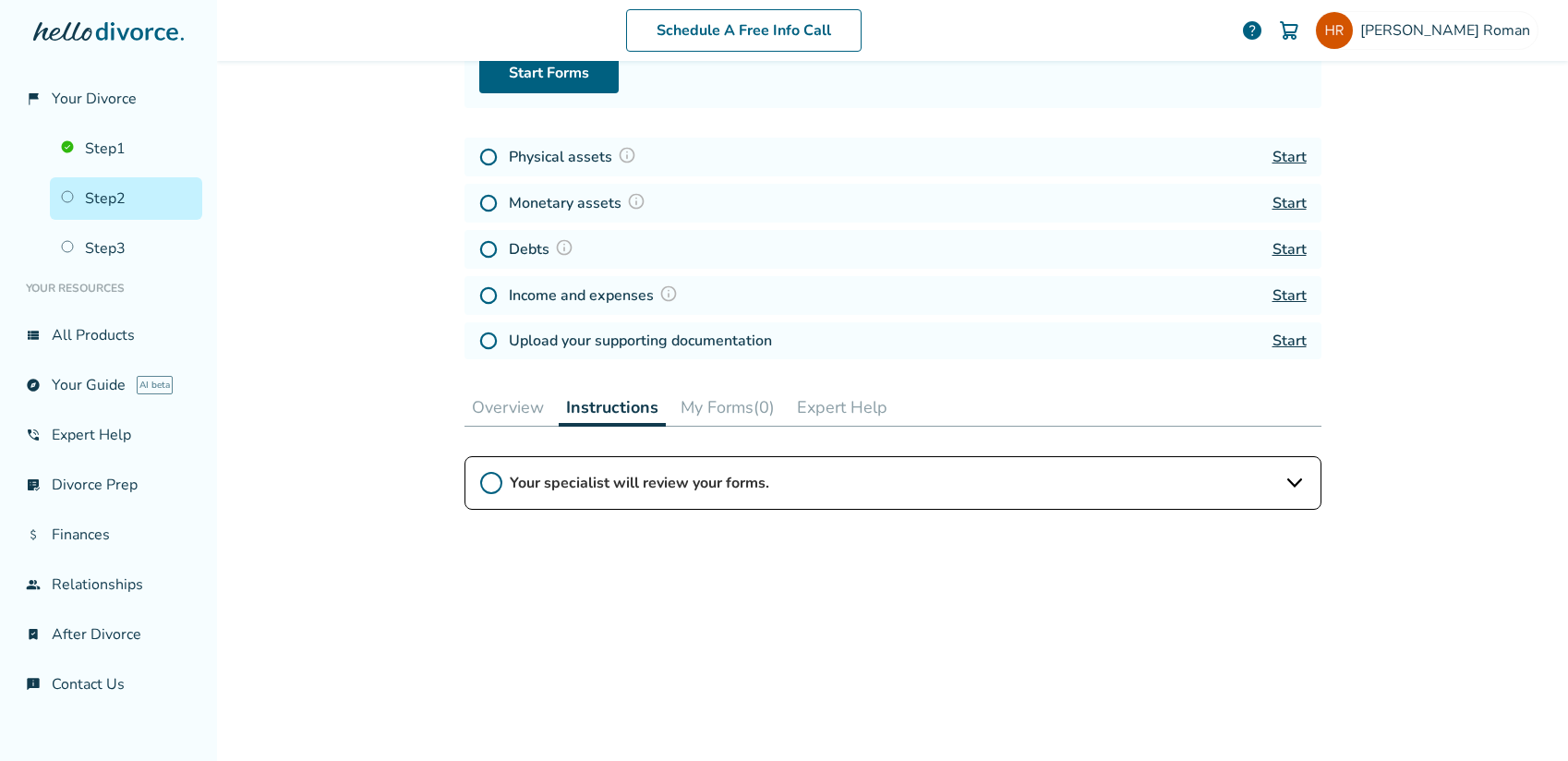
click at [751, 413] on button "My Forms (0)" at bounding box center [728, 406] width 109 height 37
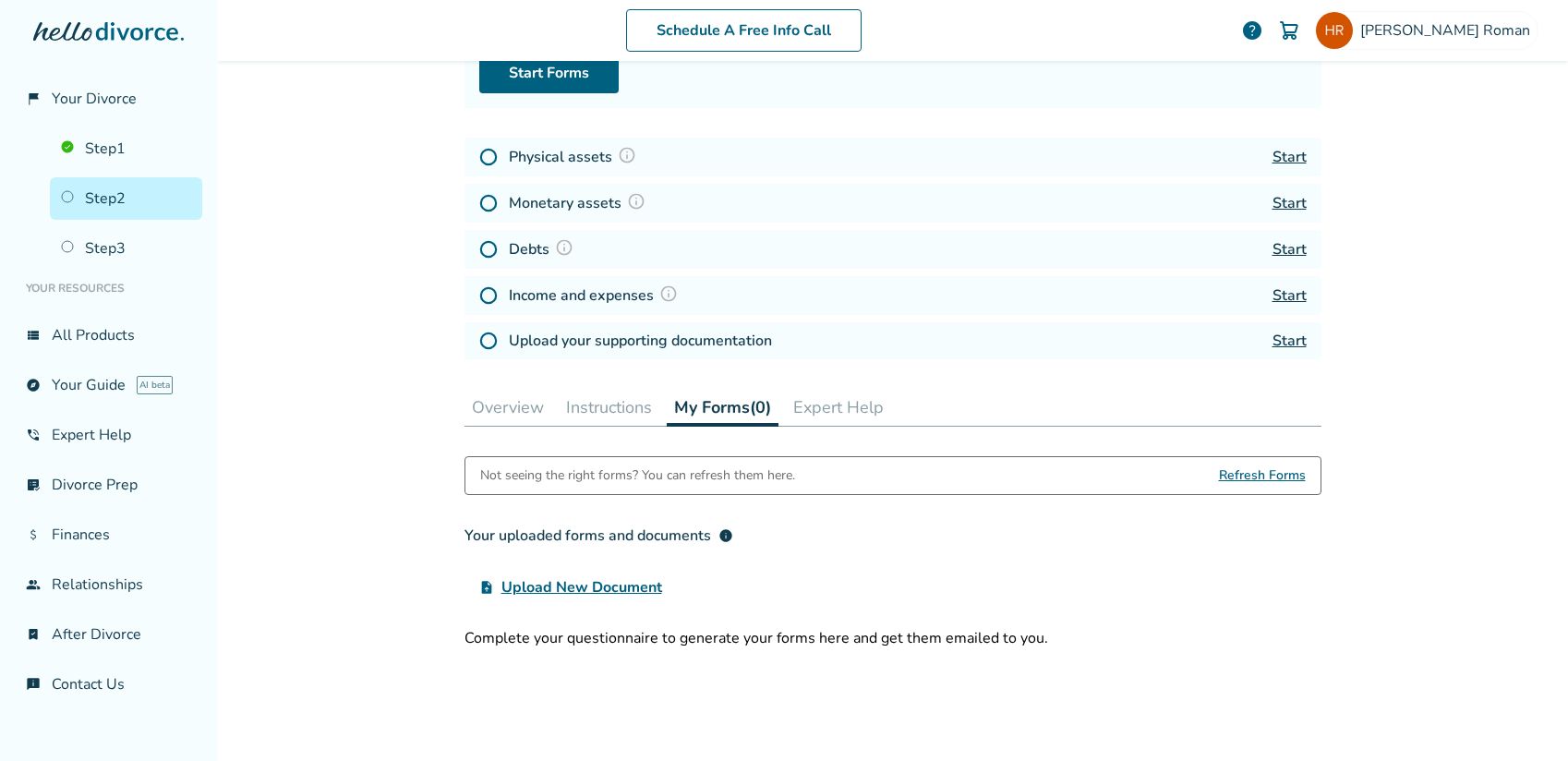
click at [490, 405] on button "Overview" at bounding box center [507, 406] width 87 height 37
